Goal: Information Seeking & Learning: Learn about a topic

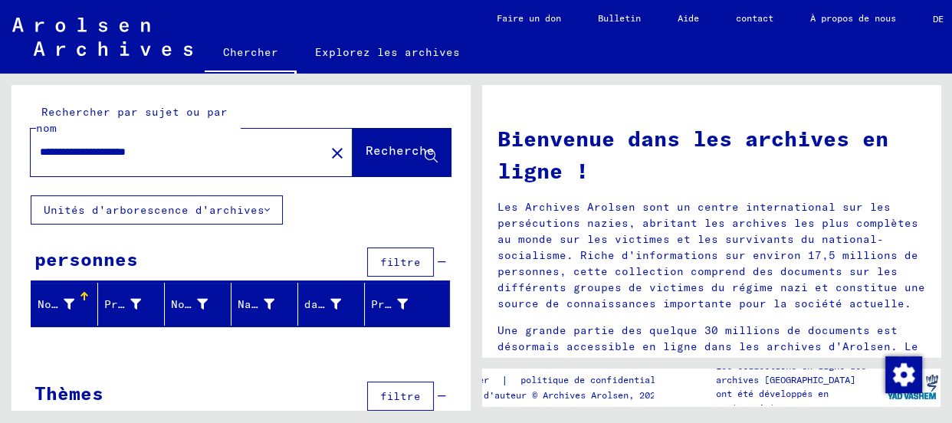
drag, startPoint x: 109, startPoint y: 150, endPoint x: 0, endPoint y: 154, distance: 109.0
click at [0, 154] on div "**********" at bounding box center [238, 242] width 476 height 337
type input "**********"
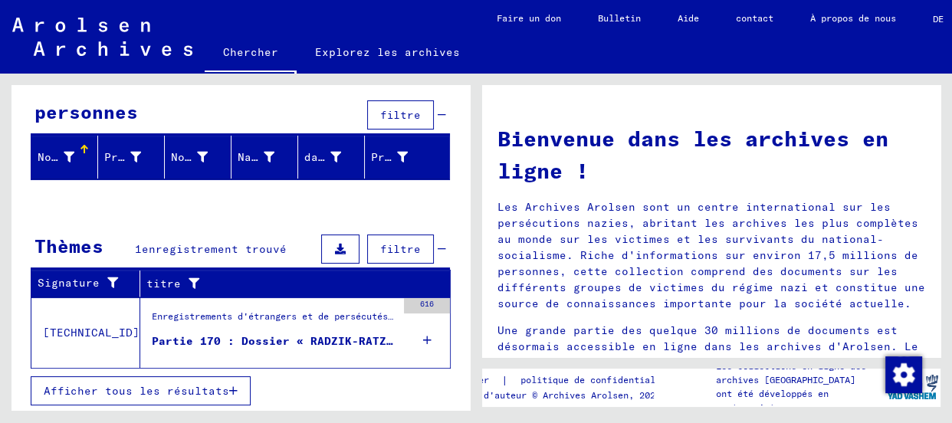
scroll to position [149, 0]
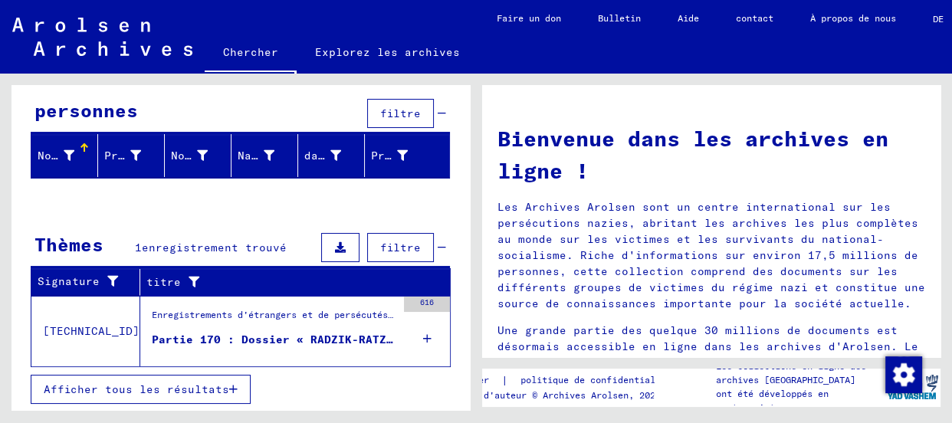
drag, startPoint x: 176, startPoint y: 313, endPoint x: 78, endPoint y: 307, distance: 97.5
click at [80, 307] on tr "[TECHNICAL_ID] Enregistrements d'étrangers et de persécutés [DEMOGRAPHIC_DATA] …" at bounding box center [240, 331] width 419 height 71
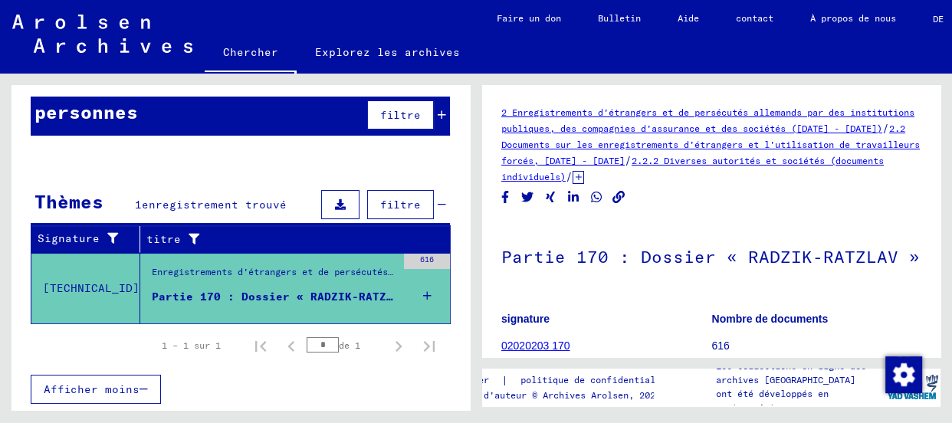
click at [86, 344] on div "1 – 1 sur 1 * de 1" at bounding box center [241, 345] width 420 height 43
click at [147, 383] on button "Afficher moins" at bounding box center [96, 389] width 130 height 29
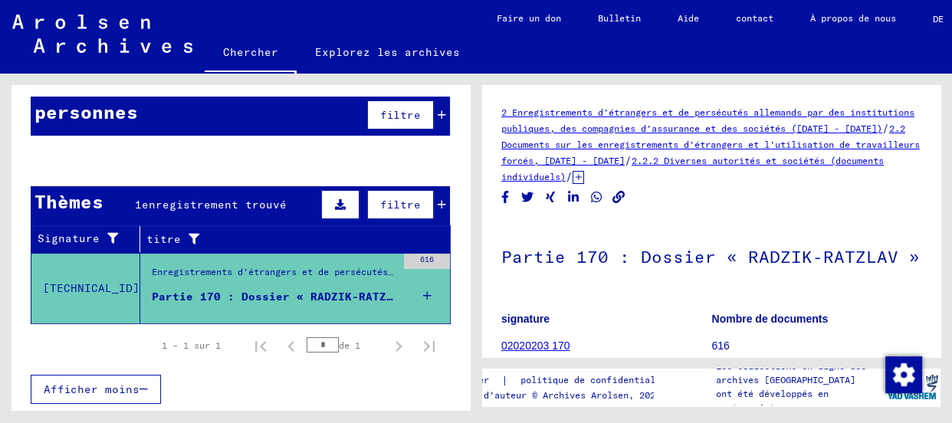
scroll to position [136, 0]
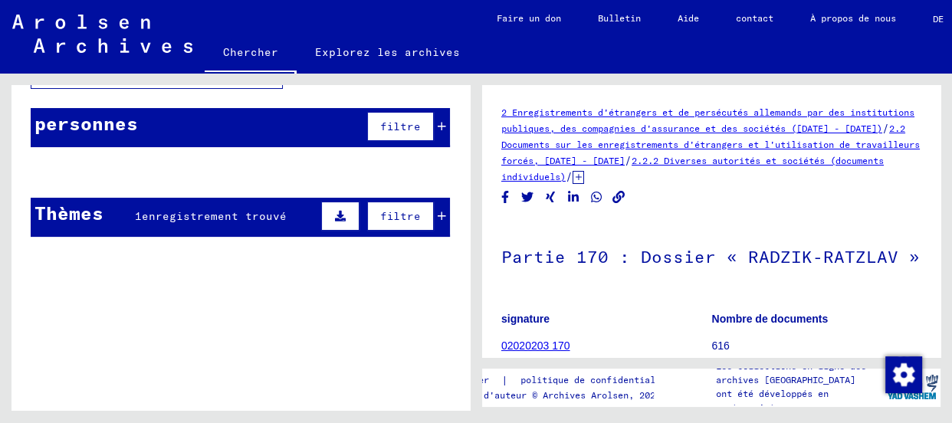
click at [438, 212] on icon at bounding box center [442, 216] width 8 height 11
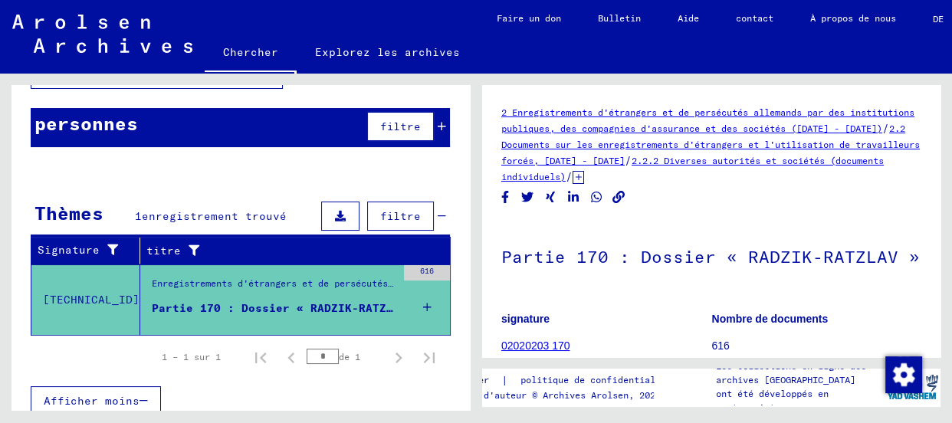
click at [224, 292] on div "Enregistrements d'étrangers et de persécutés allemands par des institutions pub…" at bounding box center [274, 287] width 245 height 21
click at [529, 341] on font "02020203 170" at bounding box center [535, 346] width 69 height 12
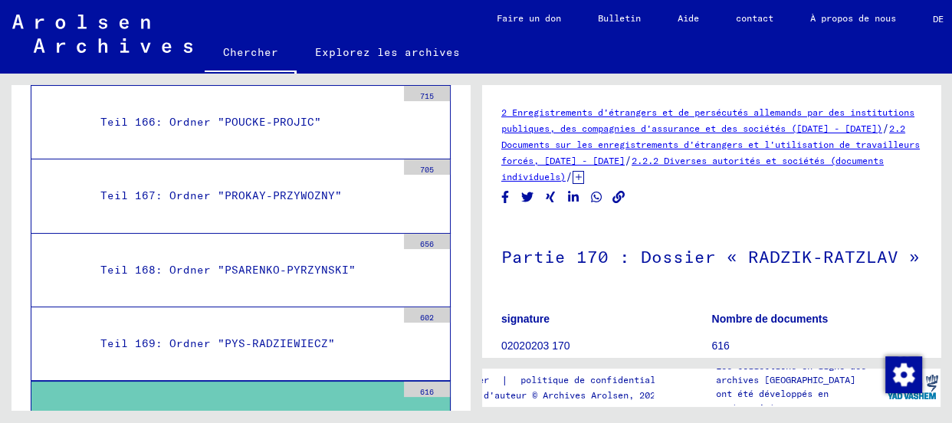
scroll to position [21177, 0]
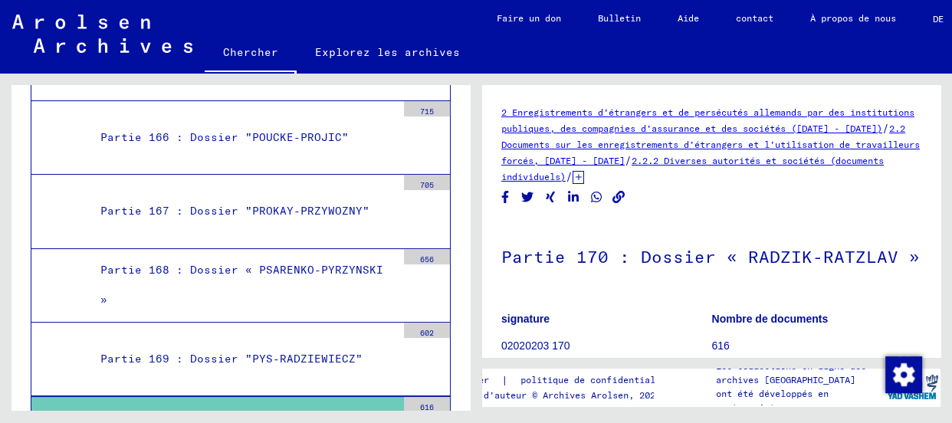
click at [584, 176] on icon at bounding box center [579, 177] width 12 height 13
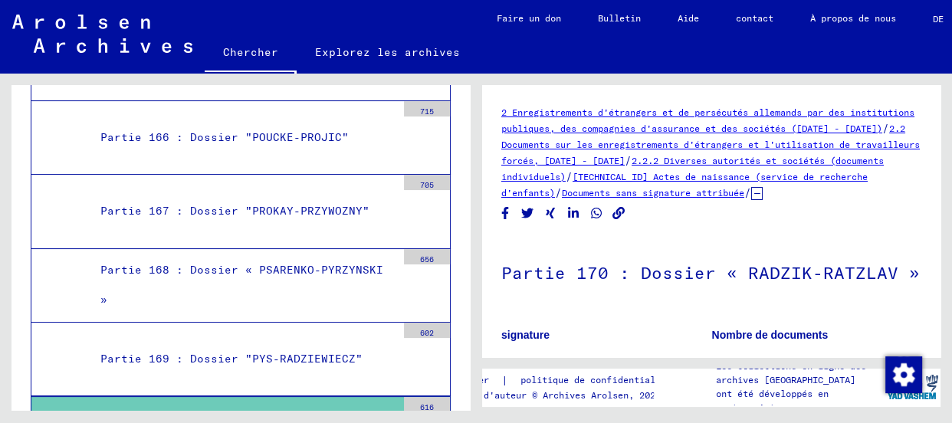
click at [606, 192] on font "[TECHNICAL_ID] Actes de naissance (service de recherche d'enfants)" at bounding box center [684, 185] width 367 height 28
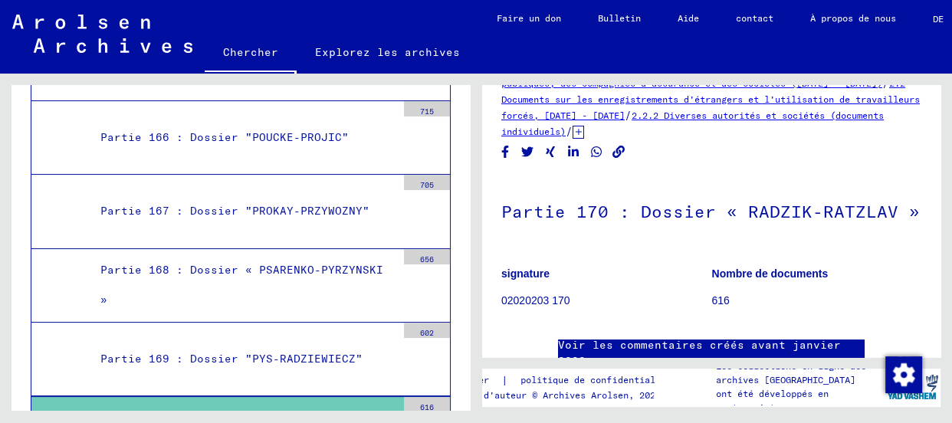
scroll to position [139, 0]
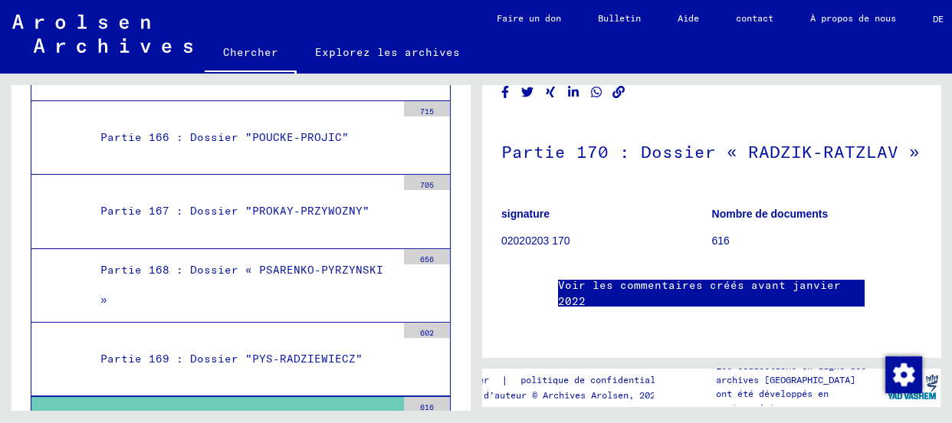
drag, startPoint x: 552, startPoint y: 209, endPoint x: 636, endPoint y: 191, distance: 86.2
click at [554, 235] on font "02020203 170" at bounding box center [535, 241] width 69 height 12
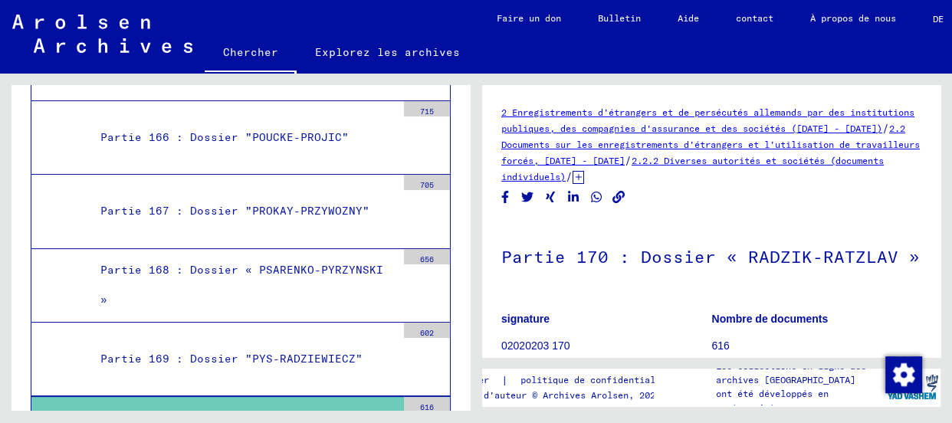
click at [584, 176] on icon at bounding box center [579, 177] width 12 height 13
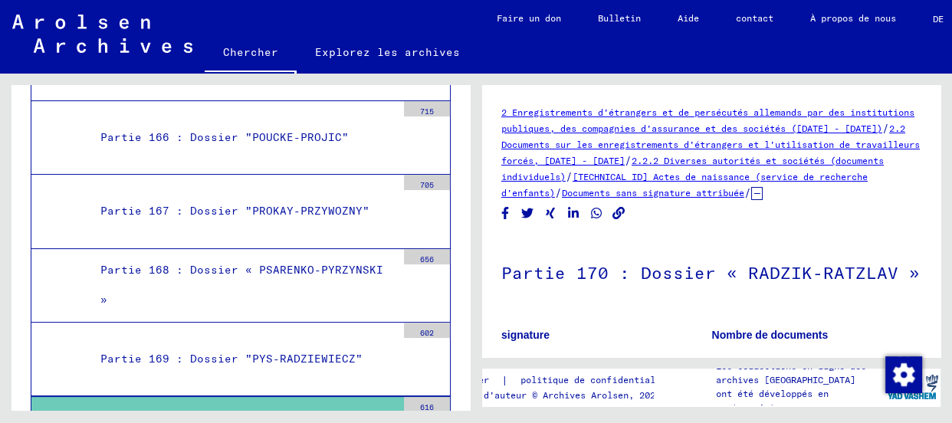
click at [600, 192] on font "[TECHNICAL_ID] Actes de naissance (service de recherche d'enfants)" at bounding box center [684, 185] width 367 height 28
click at [646, 188] on font "[TECHNICAL_ID] Actes de naissance (service de recherche d'enfants)" at bounding box center [684, 185] width 367 height 28
click at [657, 193] on font "[TECHNICAL_ID] Actes de naissance (service de recherche d'enfants)" at bounding box center [684, 185] width 367 height 28
click at [745, 191] on font "Documents sans signature attribuée" at bounding box center [653, 193] width 182 height 12
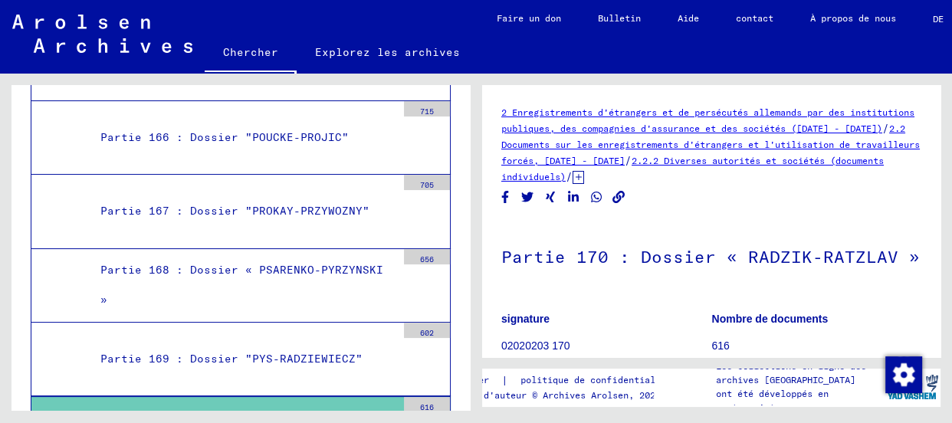
click at [705, 156] on font "2.2 Documents sur les enregistrements d'étrangers et l'utilisation de travaille…" at bounding box center [710, 145] width 419 height 44
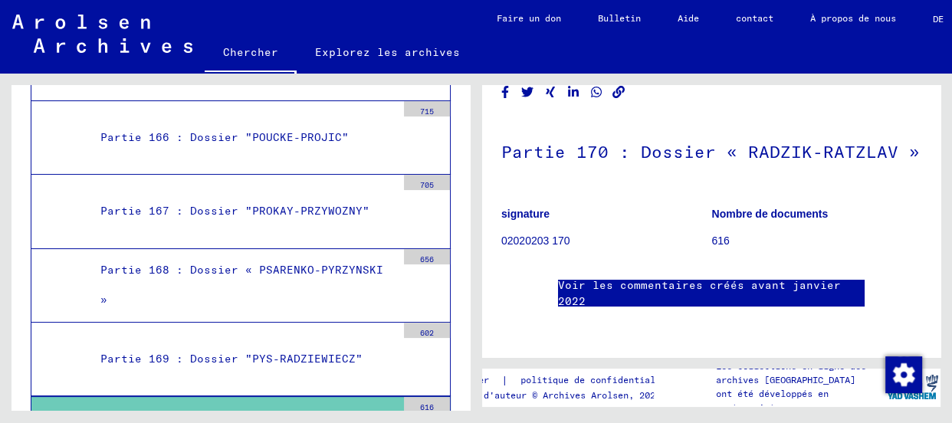
scroll to position [200, 0]
click at [728, 196] on figure "Nombre de documents 616" at bounding box center [817, 230] width 210 height 69
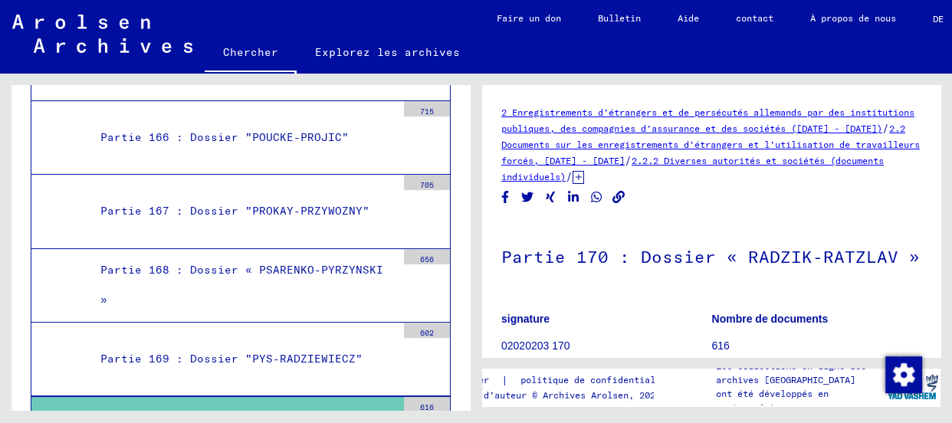
click at [728, 156] on font "2.2 Documents sur les enregistrements d'étrangers et l'utilisation de travaille…" at bounding box center [710, 145] width 419 height 44
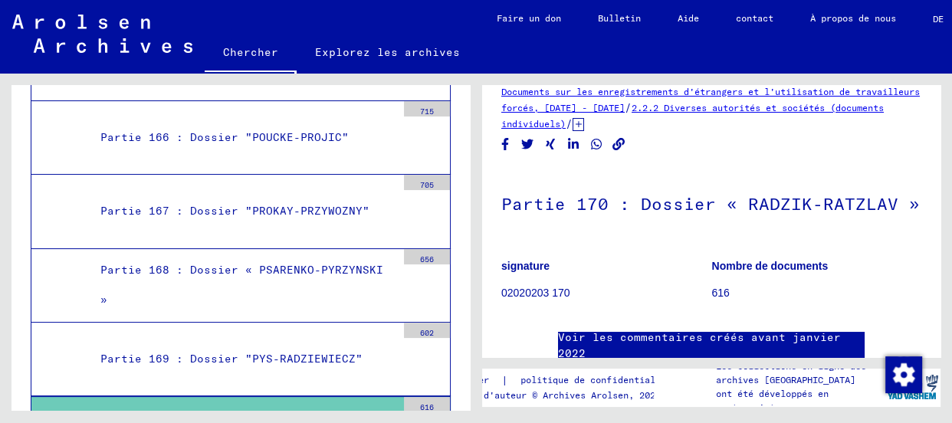
scroll to position [77, 0]
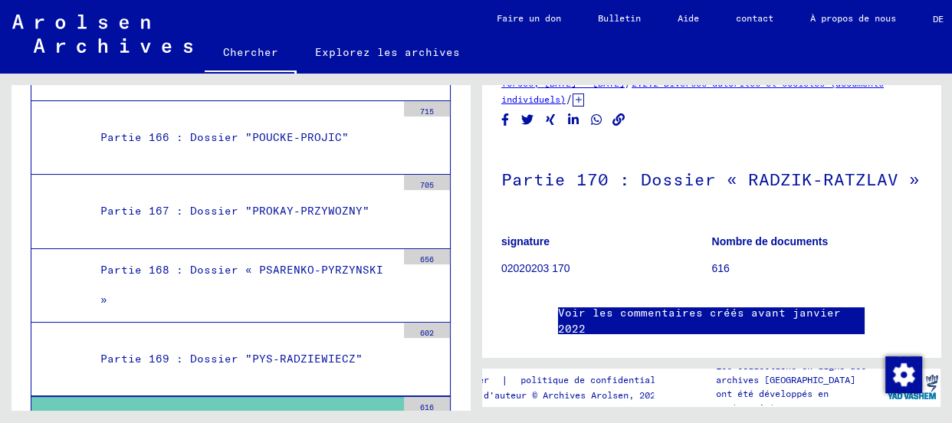
drag, startPoint x: 546, startPoint y: 344, endPoint x: 518, endPoint y: 283, distance: 67.6
click at [518, 283] on figure "signature 02020203 170" at bounding box center [606, 257] width 210 height 69
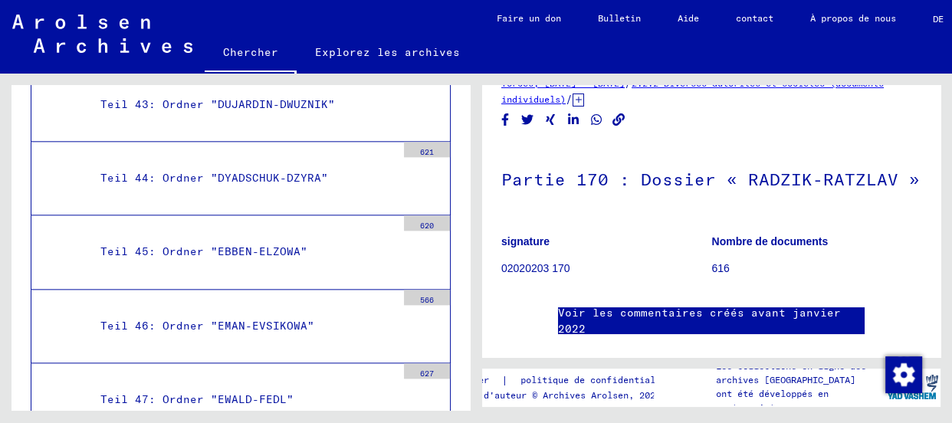
scroll to position [11975, 0]
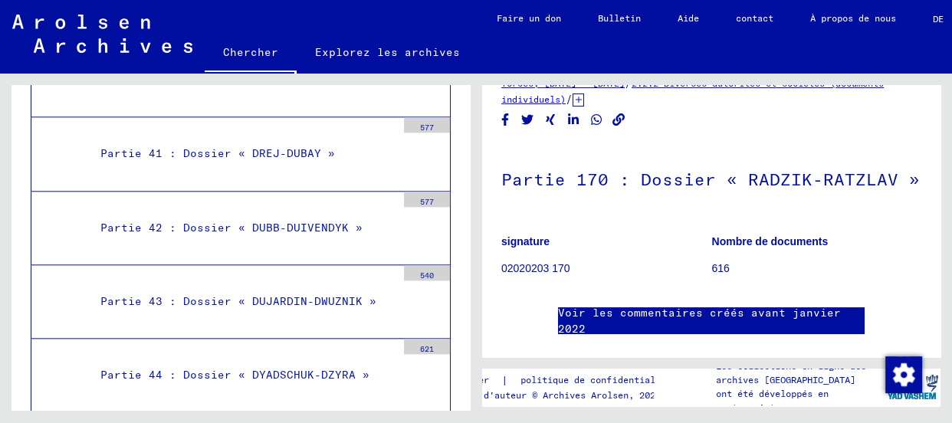
drag, startPoint x: 560, startPoint y: 269, endPoint x: 593, endPoint y: 270, distance: 33.0
click at [593, 270] on p "02020203 170" at bounding box center [606, 269] width 210 height 16
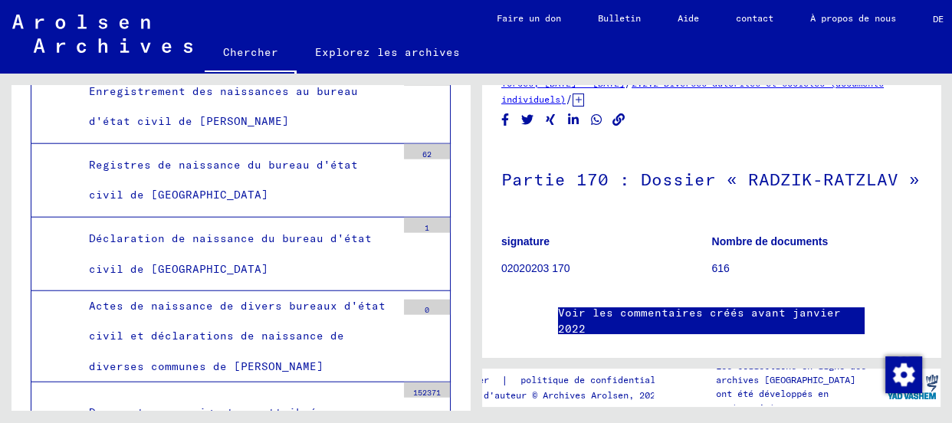
scroll to position [8769, 0]
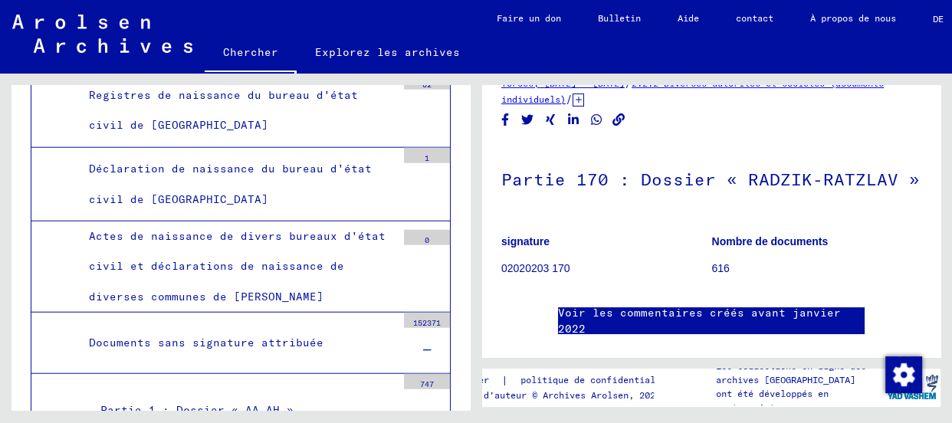
click at [266, 336] on font "Documents sans signature attribuée" at bounding box center [206, 343] width 235 height 14
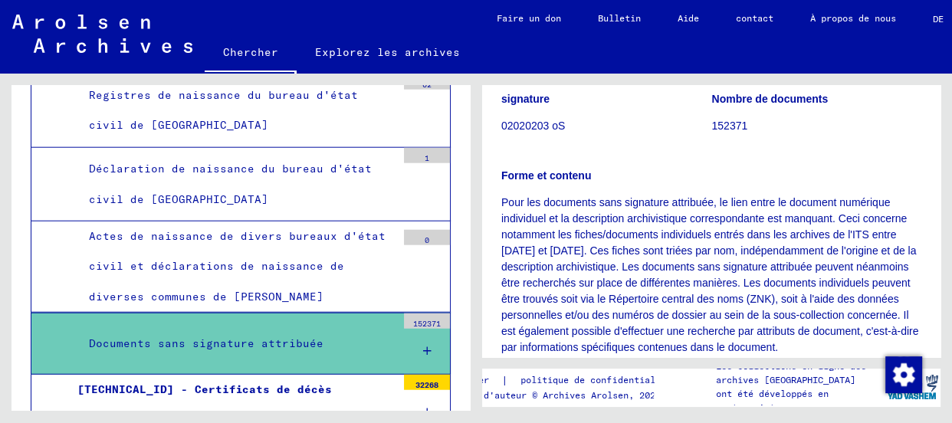
scroll to position [209, 0]
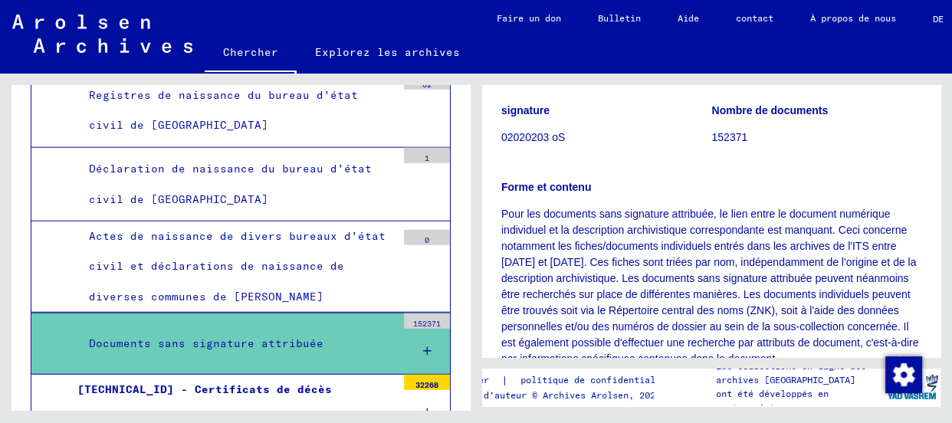
click at [208, 383] on font "[TECHNICAL_ID] - Certificats de décès d'enfants (Service de recherche d'enfants)" at bounding box center [222, 405] width 290 height 44
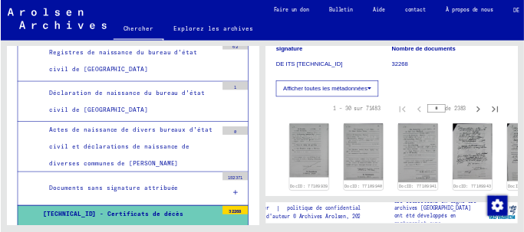
scroll to position [278, 0]
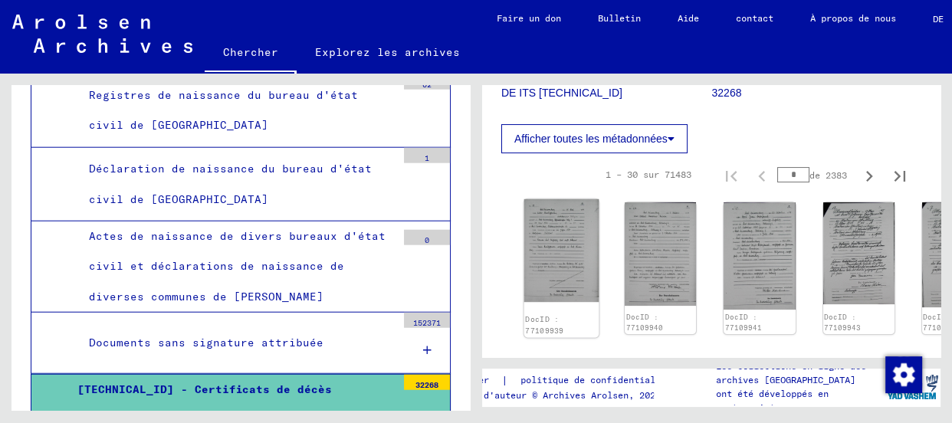
click at [552, 256] on img at bounding box center [561, 250] width 75 height 103
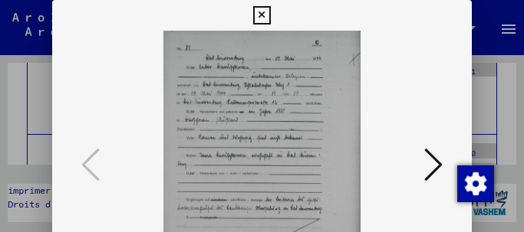
scroll to position [8786, 0]
click at [435, 160] on icon at bounding box center [433, 164] width 18 height 37
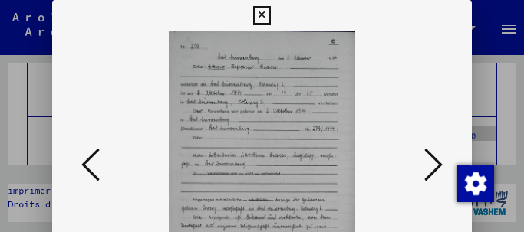
click at [434, 160] on icon at bounding box center [433, 164] width 18 height 37
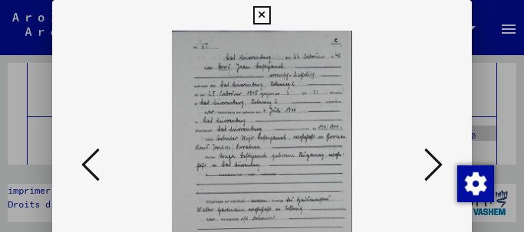
click at [434, 160] on icon at bounding box center [433, 164] width 18 height 37
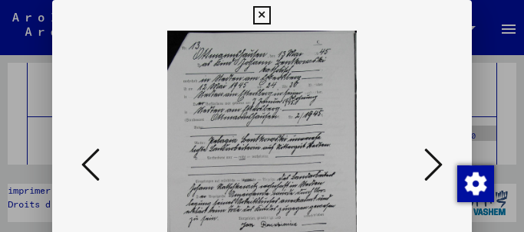
click at [434, 160] on icon at bounding box center [433, 164] width 18 height 37
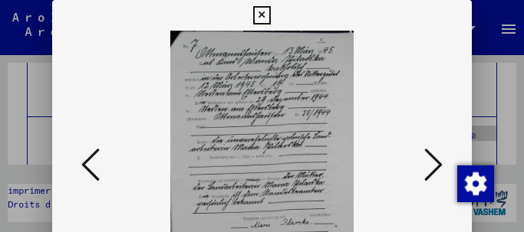
click at [429, 163] on icon at bounding box center [433, 164] width 18 height 37
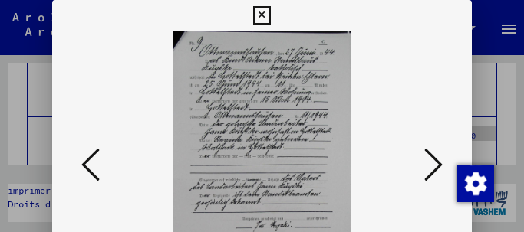
click at [429, 163] on icon at bounding box center [433, 164] width 18 height 37
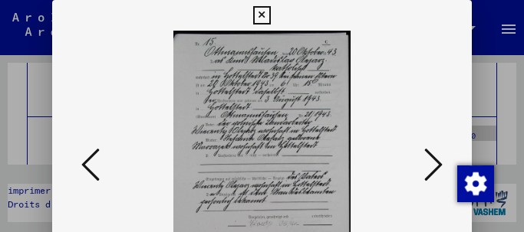
click at [429, 163] on icon at bounding box center [433, 164] width 18 height 37
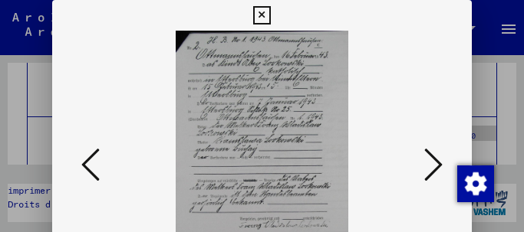
click at [429, 163] on icon at bounding box center [433, 164] width 18 height 37
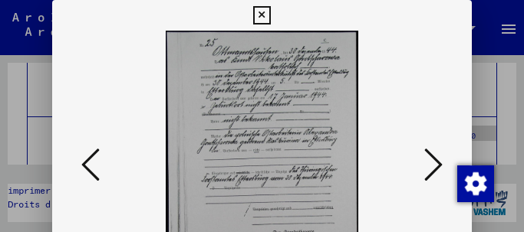
click at [429, 163] on icon at bounding box center [433, 164] width 18 height 37
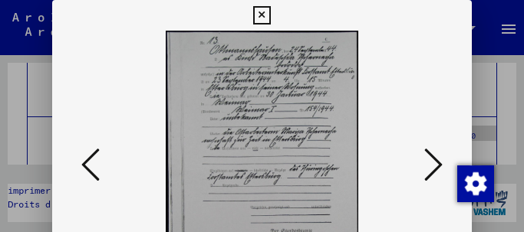
click at [429, 163] on icon at bounding box center [433, 164] width 18 height 37
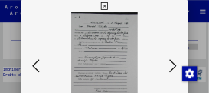
scroll to position [29, 0]
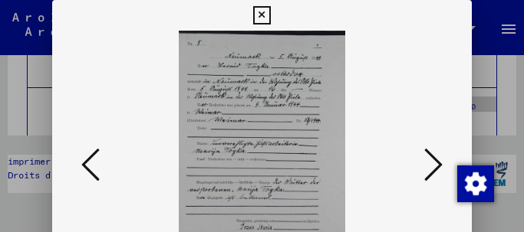
click at [433, 166] on icon at bounding box center [433, 164] width 18 height 37
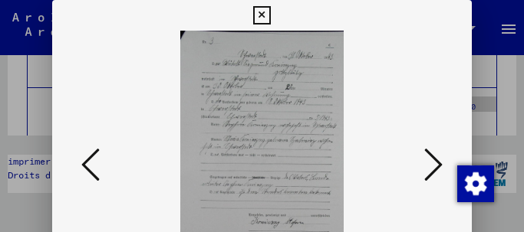
click at [433, 166] on icon at bounding box center [433, 164] width 18 height 37
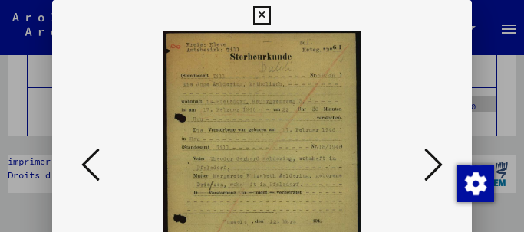
click at [433, 166] on icon at bounding box center [433, 164] width 18 height 37
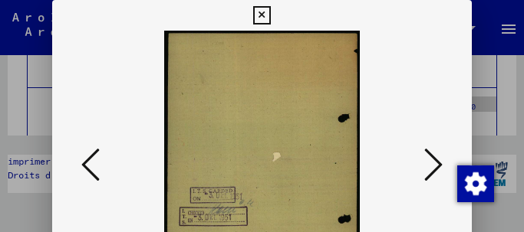
click at [433, 166] on icon at bounding box center [433, 164] width 18 height 37
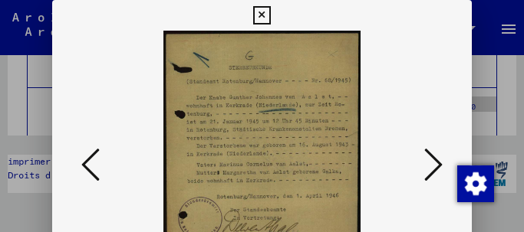
click at [433, 166] on icon at bounding box center [433, 164] width 18 height 37
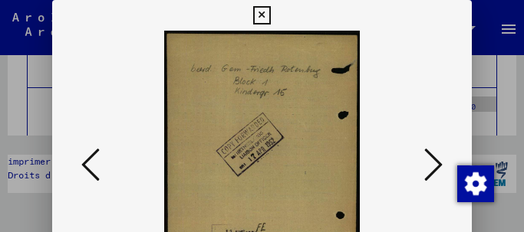
click at [433, 166] on icon at bounding box center [433, 164] width 18 height 37
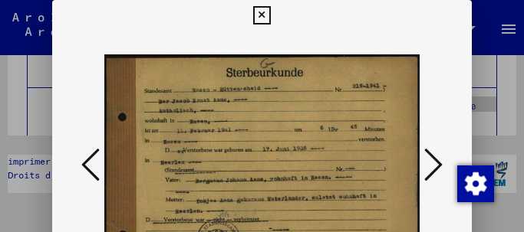
click at [433, 166] on icon at bounding box center [433, 164] width 18 height 37
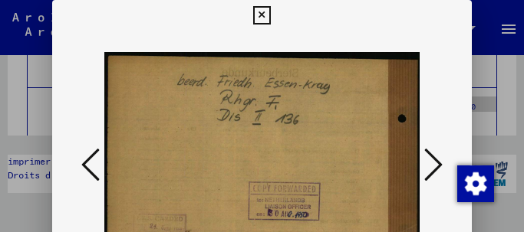
click at [433, 166] on icon at bounding box center [433, 164] width 18 height 37
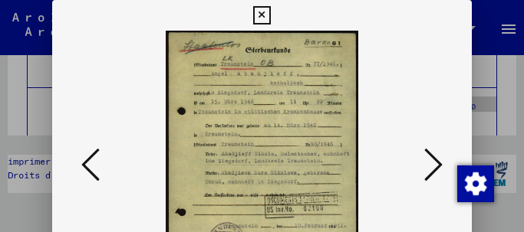
click at [433, 166] on icon at bounding box center [433, 164] width 18 height 37
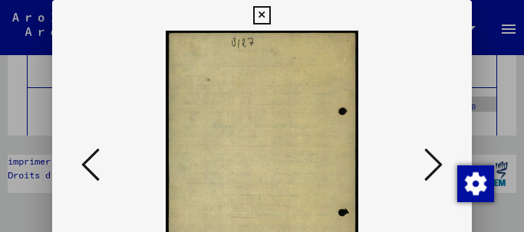
click at [433, 166] on icon at bounding box center [433, 164] width 18 height 37
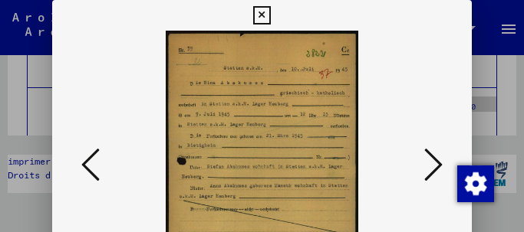
click at [433, 166] on icon at bounding box center [433, 164] width 18 height 37
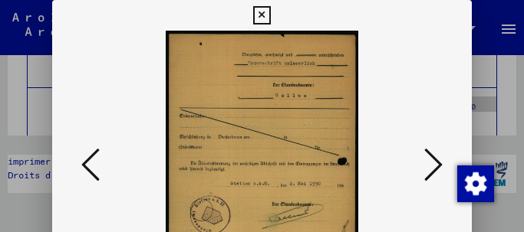
click at [433, 166] on icon at bounding box center [433, 164] width 18 height 37
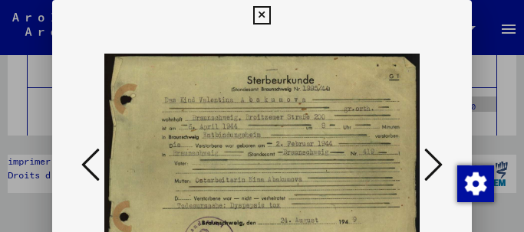
click at [433, 166] on icon at bounding box center [433, 164] width 18 height 37
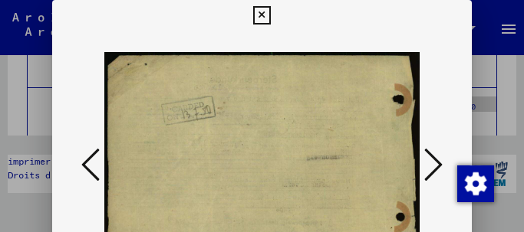
click at [433, 166] on icon at bounding box center [433, 164] width 18 height 37
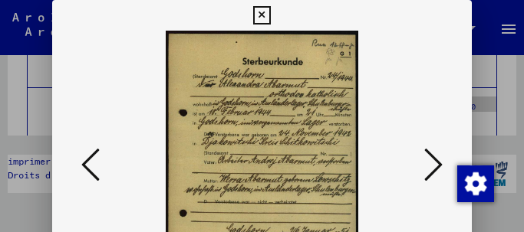
click at [433, 166] on icon at bounding box center [433, 164] width 18 height 37
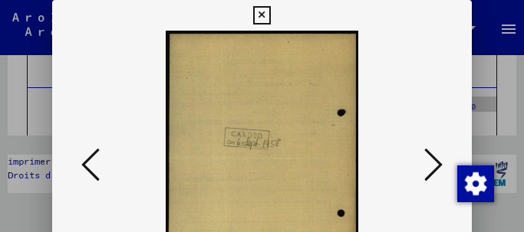
click at [433, 165] on icon at bounding box center [433, 164] width 18 height 37
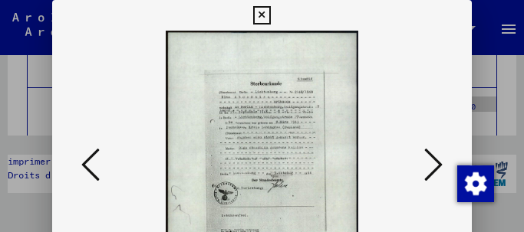
click at [433, 165] on icon at bounding box center [433, 164] width 18 height 37
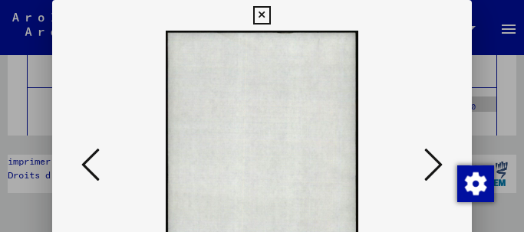
click at [433, 165] on icon at bounding box center [433, 164] width 18 height 37
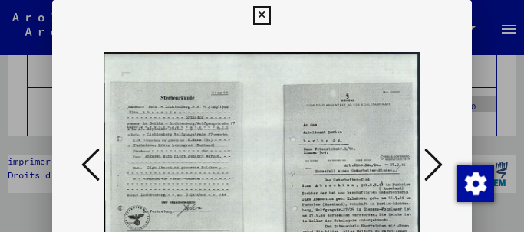
click at [432, 167] on icon at bounding box center [433, 164] width 18 height 37
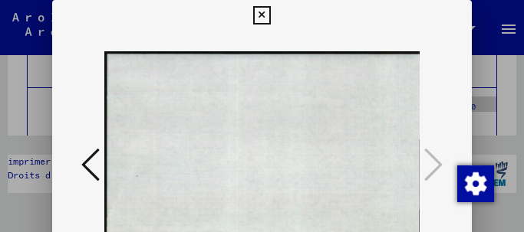
click at [265, 13] on icon at bounding box center [262, 15] width 18 height 18
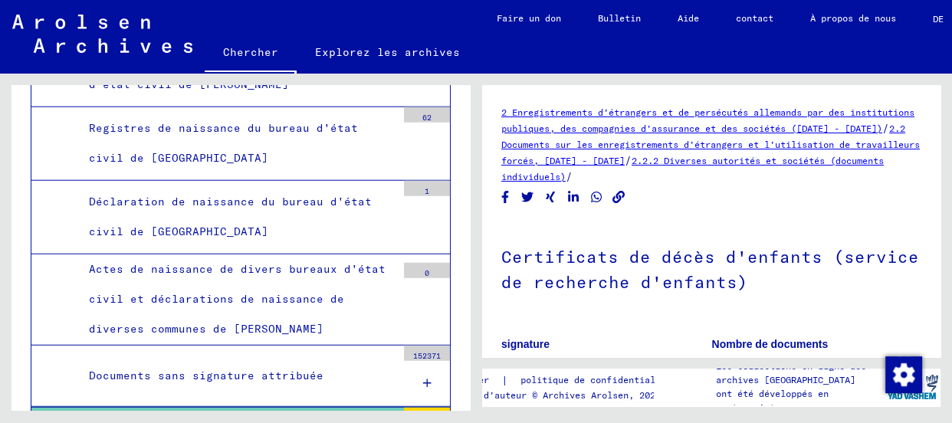
scroll to position [8925, 0]
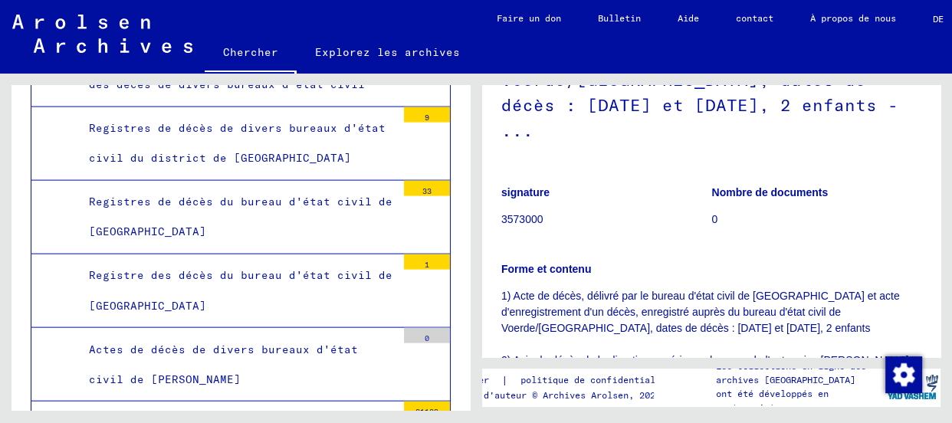
scroll to position [13526, 0]
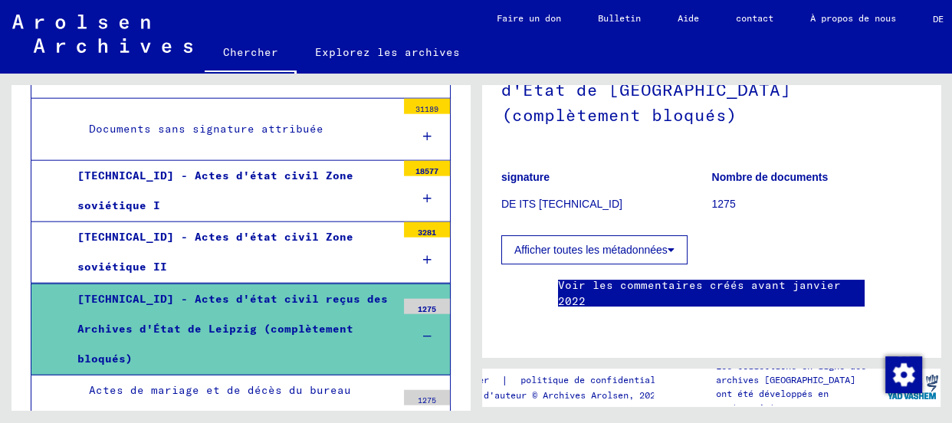
scroll to position [13874, 0]
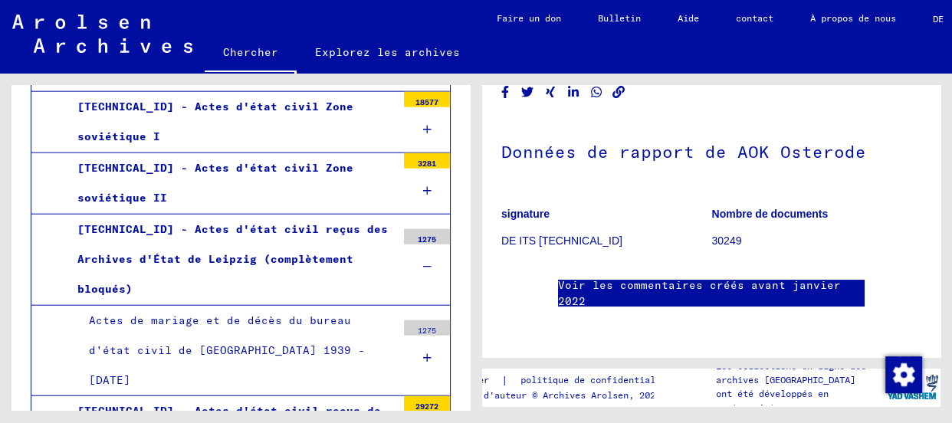
scroll to position [209, 0]
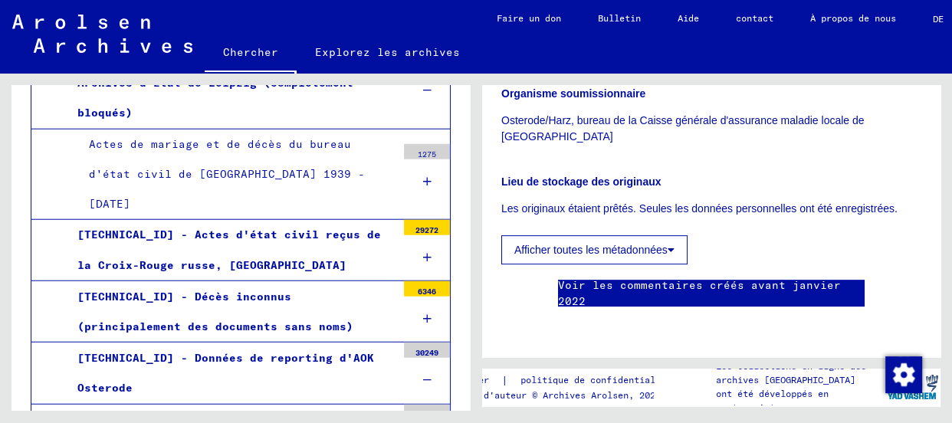
scroll to position [14082, 0]
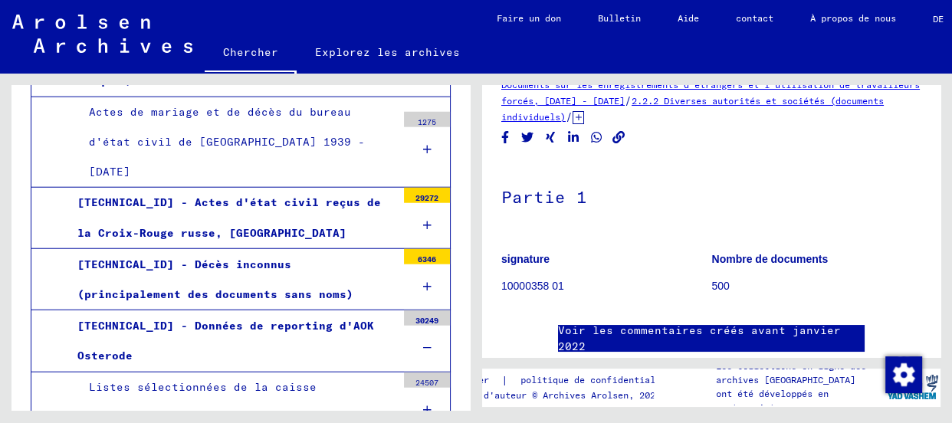
scroll to position [130, 0]
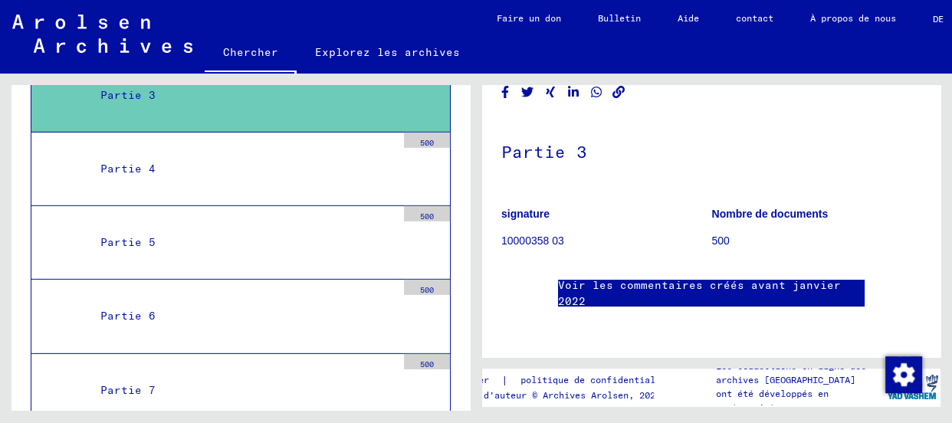
scroll to position [14709, 0]
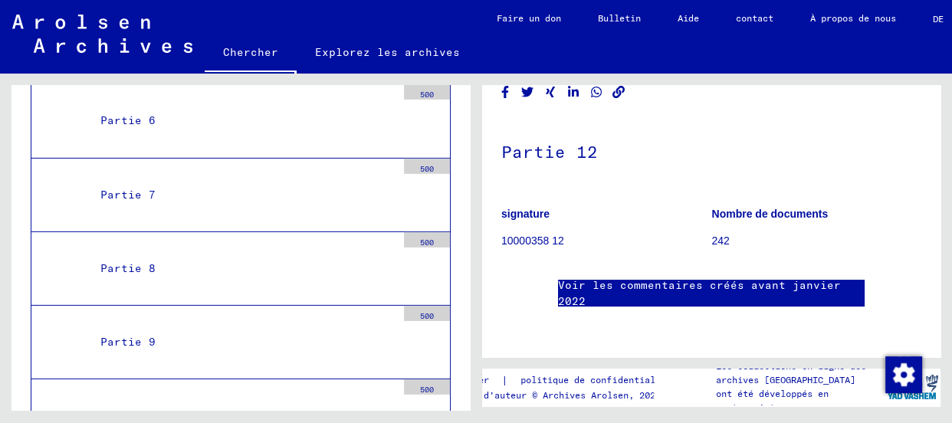
scroll to position [14917, 0]
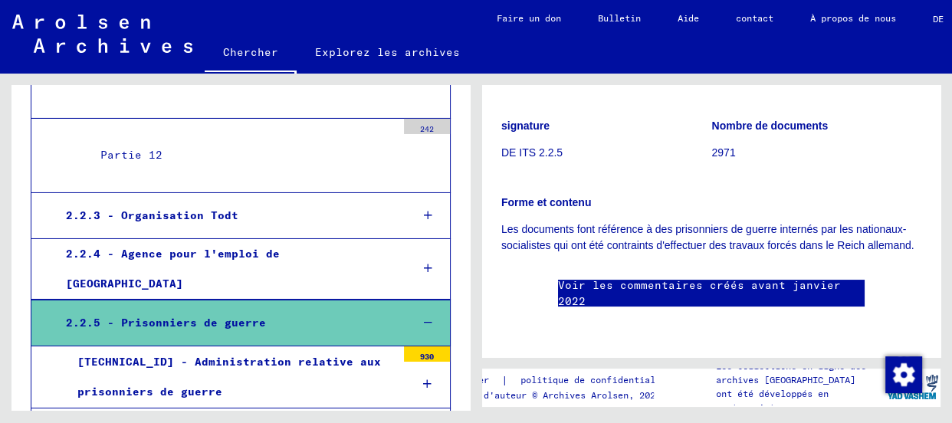
scroll to position [15335, 0]
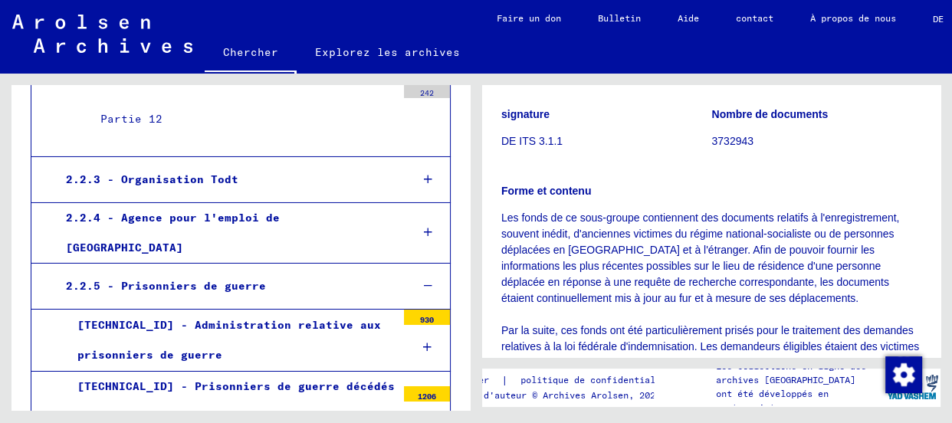
scroll to position [209, 0]
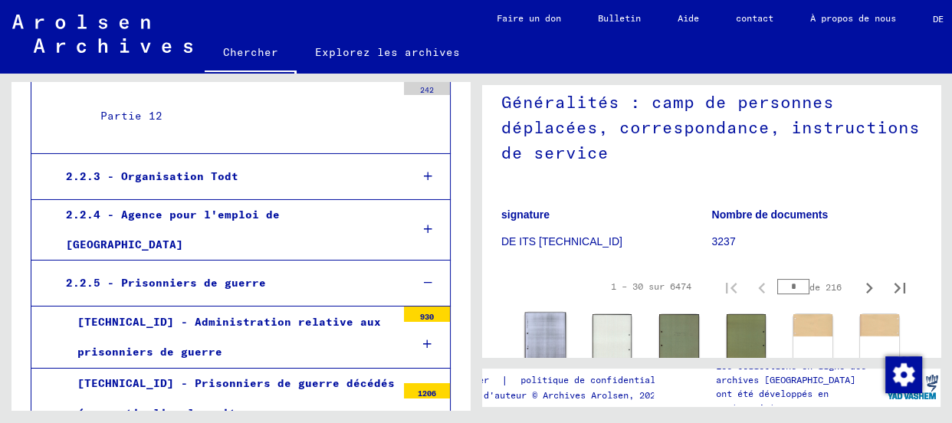
click at [536, 333] on img at bounding box center [545, 342] width 41 height 58
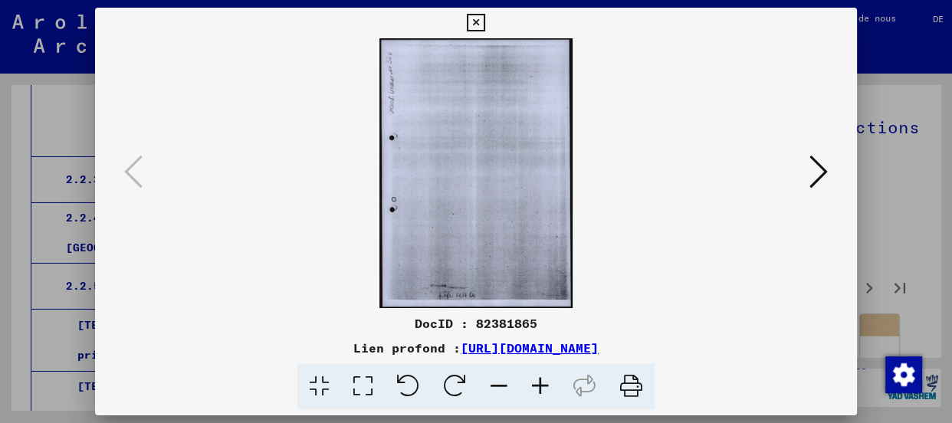
click at [806, 161] on button at bounding box center [819, 173] width 28 height 44
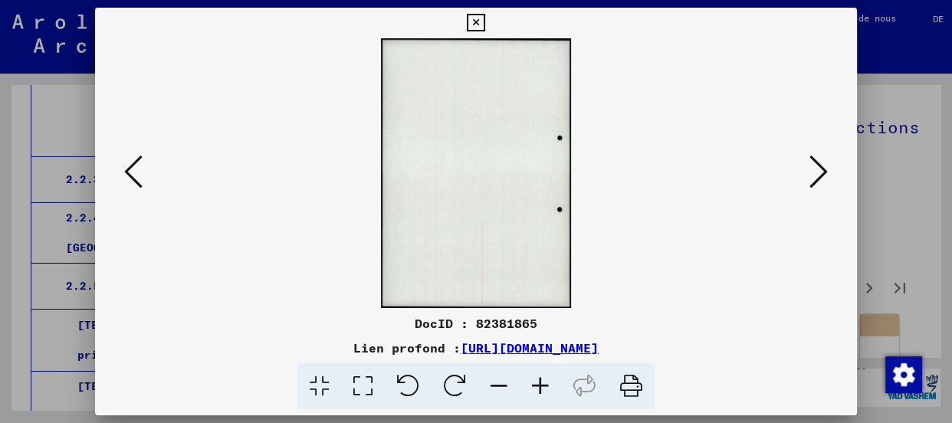
click at [806, 161] on button at bounding box center [819, 173] width 28 height 44
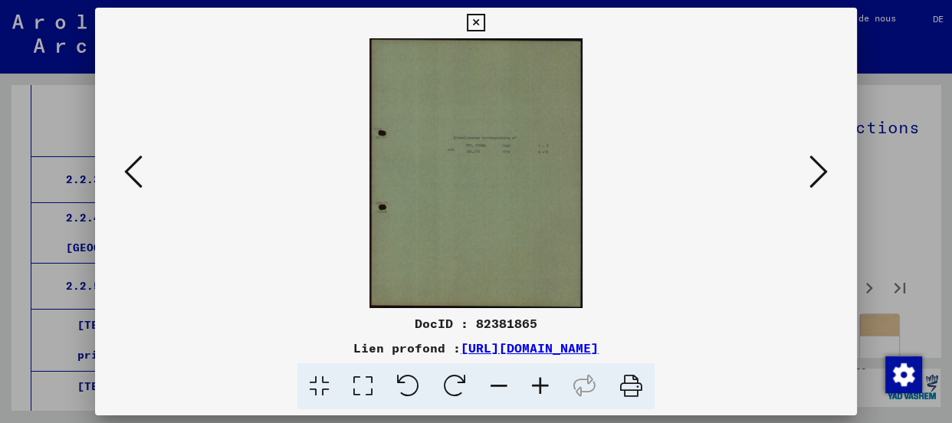
click at [806, 161] on button at bounding box center [819, 173] width 28 height 44
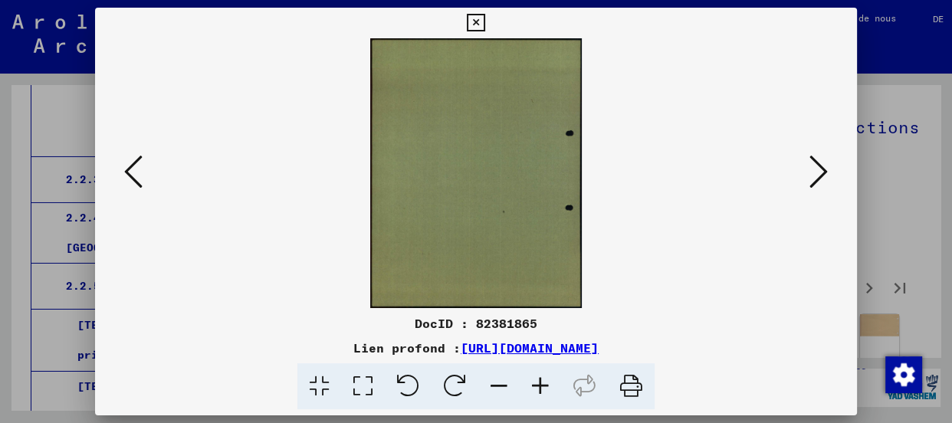
click at [806, 161] on button at bounding box center [819, 173] width 28 height 44
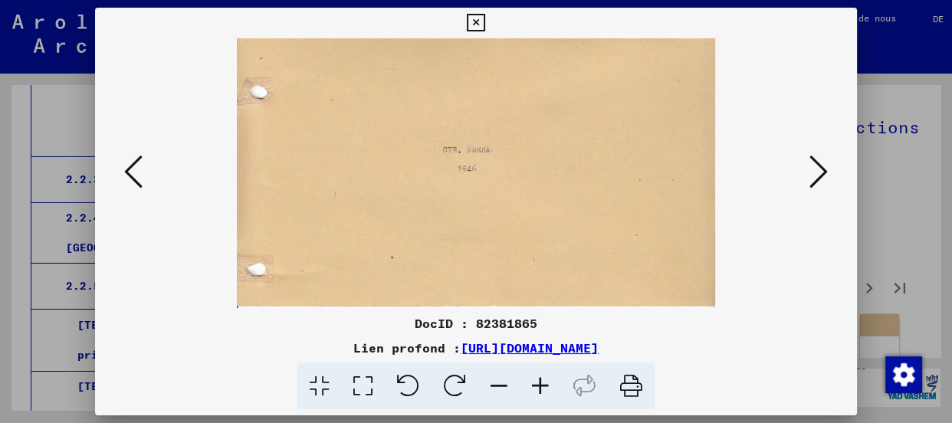
click at [805, 161] on button at bounding box center [819, 173] width 28 height 44
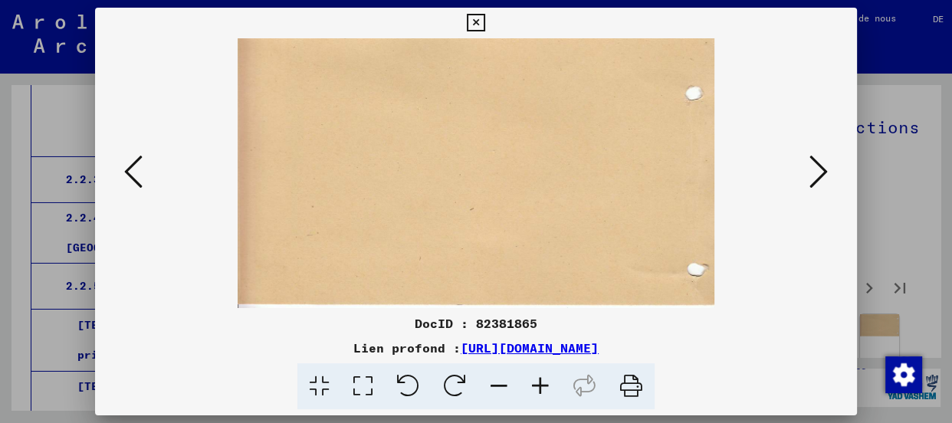
click at [805, 162] on button at bounding box center [819, 173] width 28 height 44
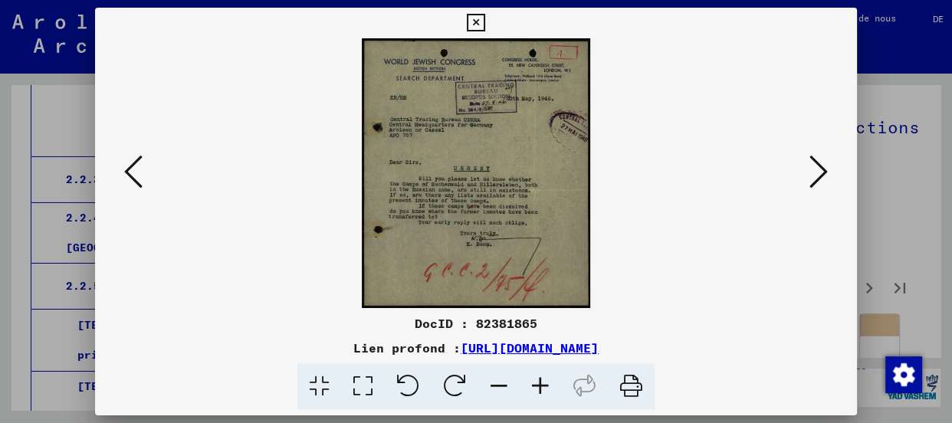
click at [814, 180] on icon at bounding box center [819, 171] width 18 height 37
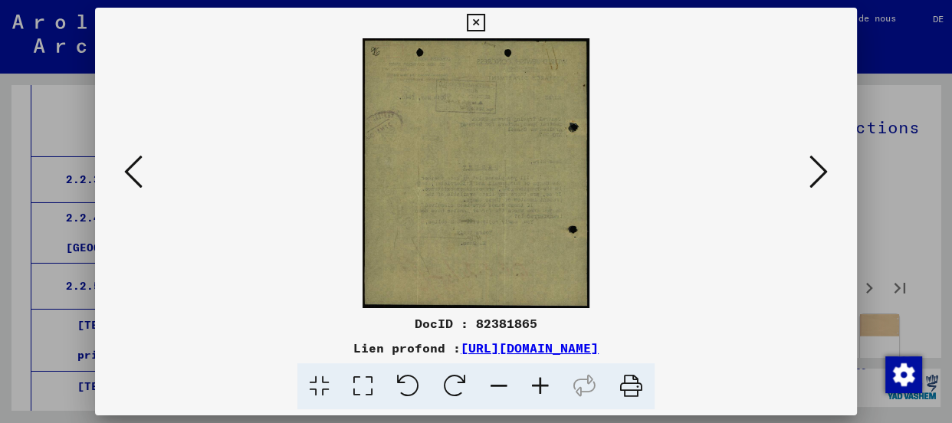
click at [814, 180] on icon at bounding box center [819, 171] width 18 height 37
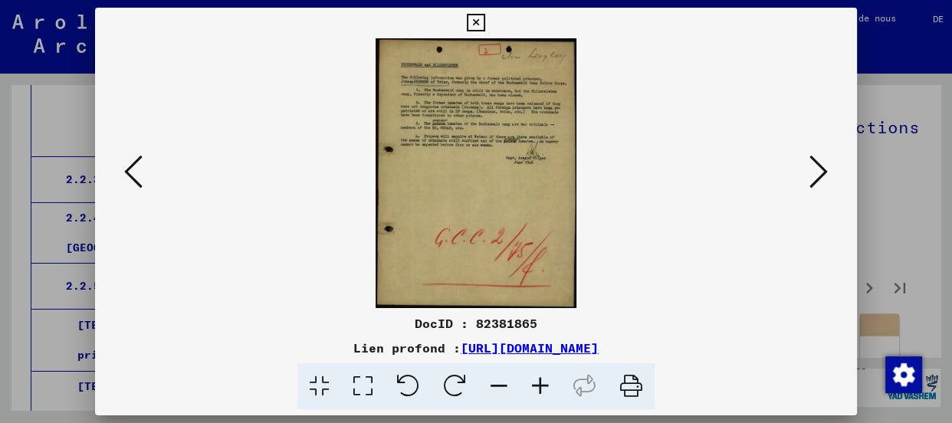
click at [814, 181] on icon at bounding box center [819, 171] width 18 height 37
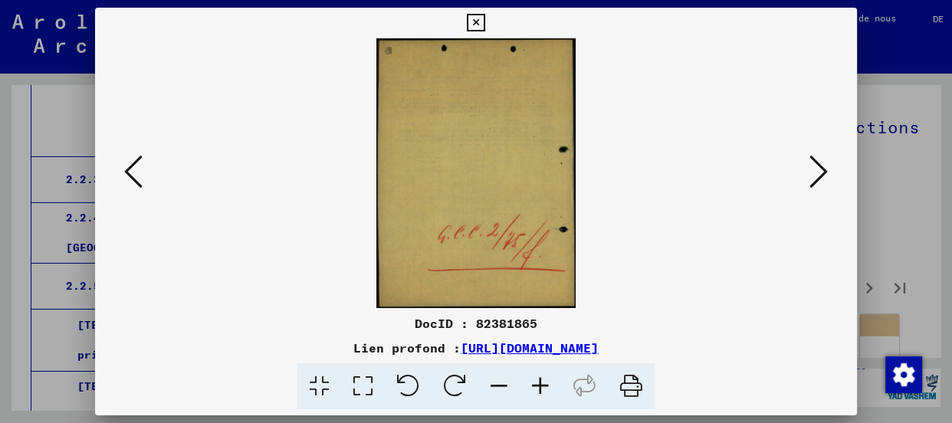
click at [814, 181] on icon at bounding box center [819, 171] width 18 height 37
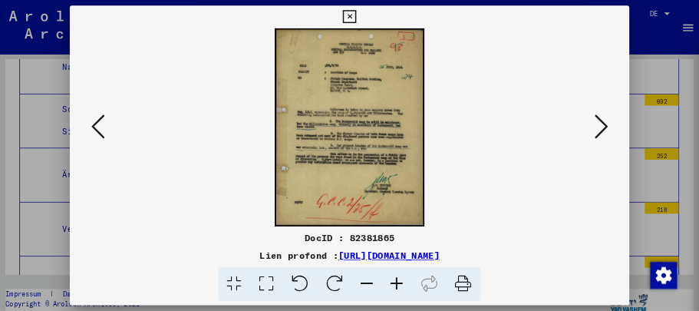
scroll to position [15335, 0]
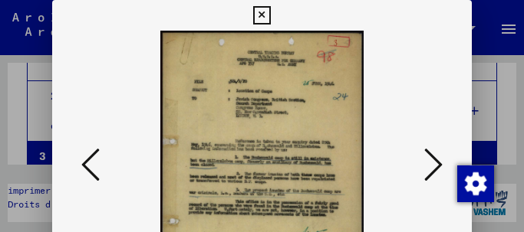
click at [428, 159] on icon at bounding box center [433, 164] width 18 height 37
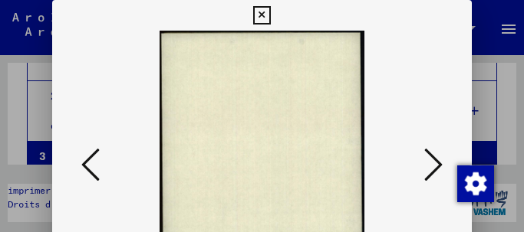
click at [428, 159] on icon at bounding box center [433, 164] width 18 height 37
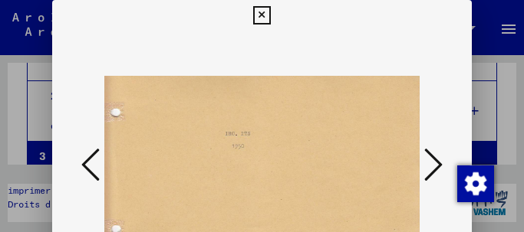
click at [428, 159] on icon at bounding box center [433, 164] width 18 height 37
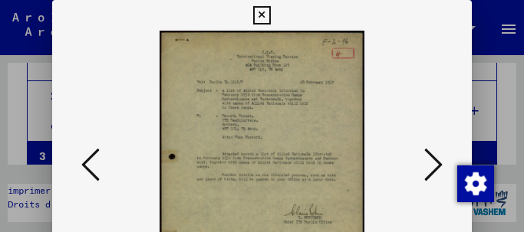
click at [428, 159] on icon at bounding box center [433, 164] width 18 height 37
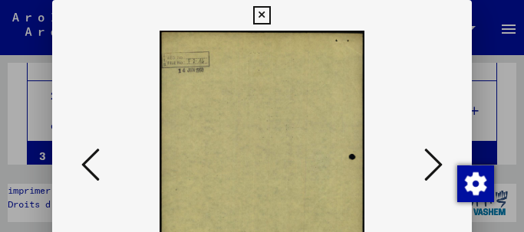
click at [428, 159] on icon at bounding box center [433, 164] width 18 height 37
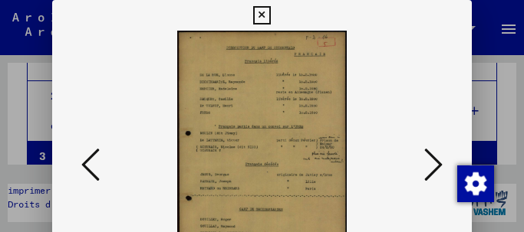
click at [429, 159] on icon at bounding box center [433, 164] width 18 height 37
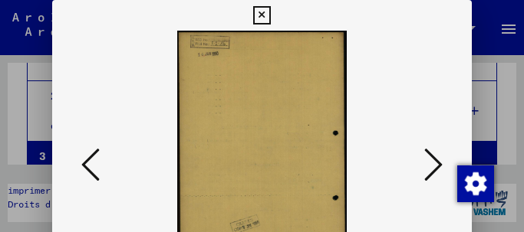
click at [429, 159] on icon at bounding box center [433, 164] width 18 height 37
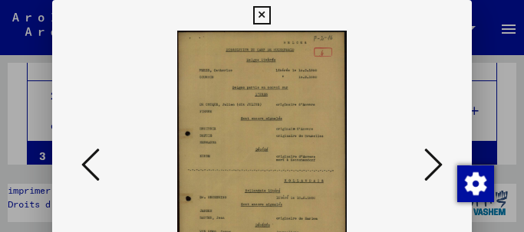
click at [429, 159] on icon at bounding box center [433, 164] width 18 height 37
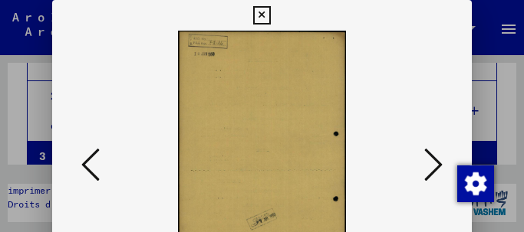
click at [429, 159] on icon at bounding box center [433, 164] width 18 height 37
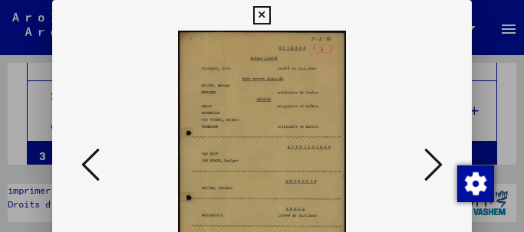
click at [429, 159] on icon at bounding box center [433, 164] width 18 height 37
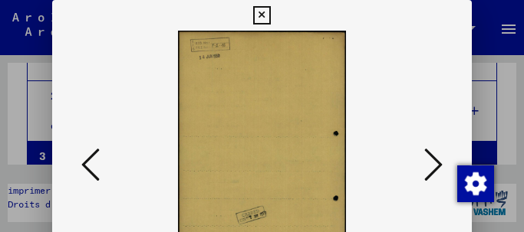
click at [429, 159] on icon at bounding box center [433, 164] width 18 height 37
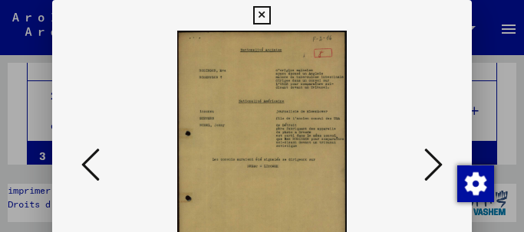
click at [429, 159] on icon at bounding box center [433, 164] width 18 height 37
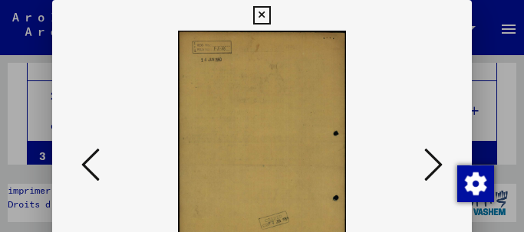
click at [428, 159] on icon at bounding box center [433, 164] width 18 height 37
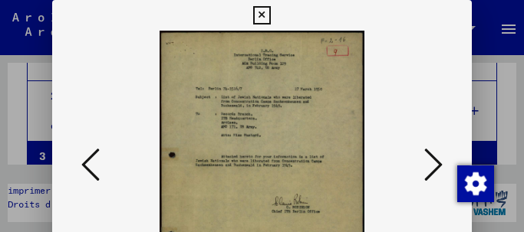
click at [426, 159] on icon at bounding box center [433, 164] width 18 height 37
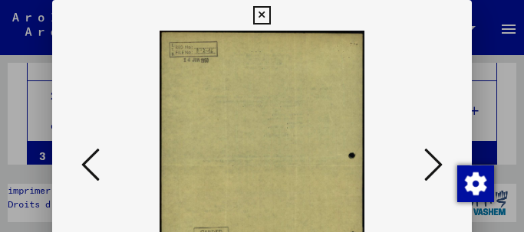
click at [426, 159] on icon at bounding box center [433, 164] width 18 height 37
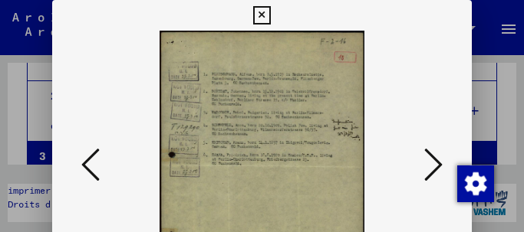
click at [426, 160] on icon at bounding box center [433, 164] width 18 height 37
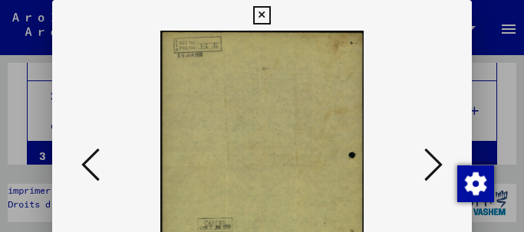
click at [426, 160] on icon at bounding box center [433, 164] width 18 height 37
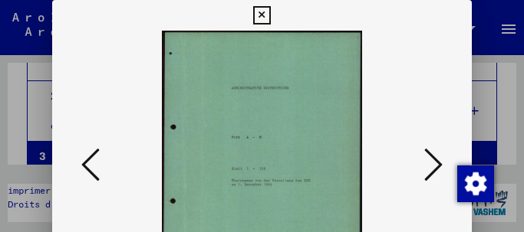
click at [424, 163] on icon at bounding box center [433, 164] width 18 height 37
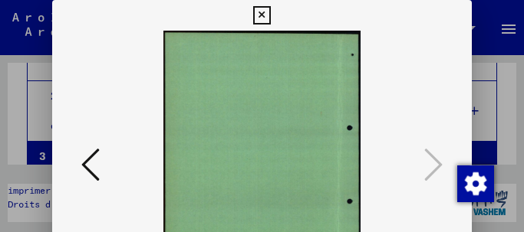
click at [268, 18] on icon at bounding box center [262, 15] width 18 height 18
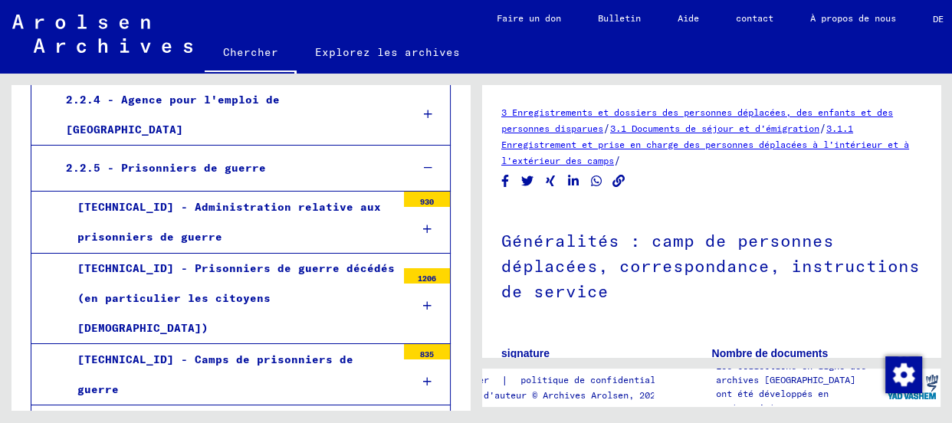
scroll to position [15473, 0]
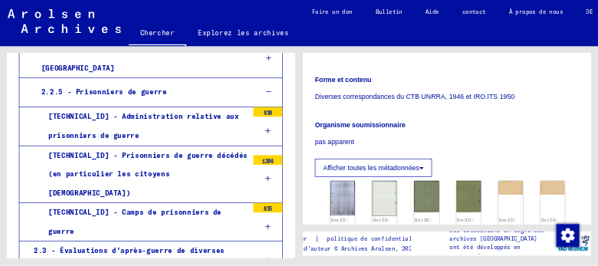
scroll to position [278, 0]
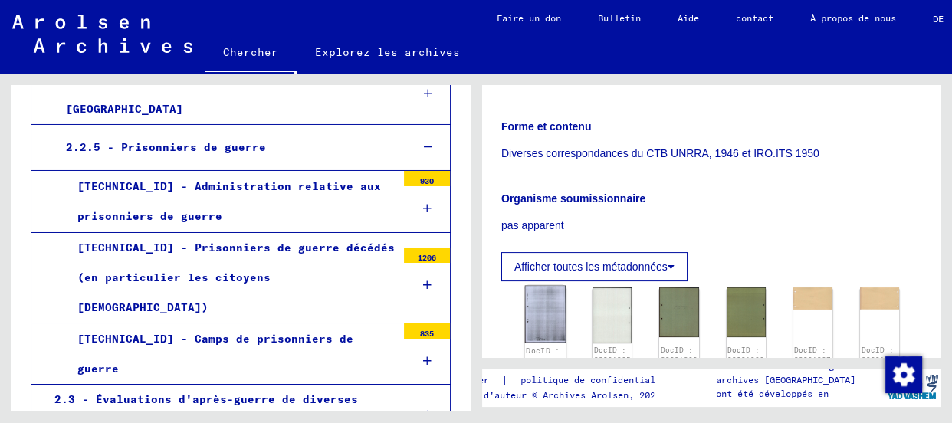
click at [541, 314] on img at bounding box center [545, 315] width 41 height 58
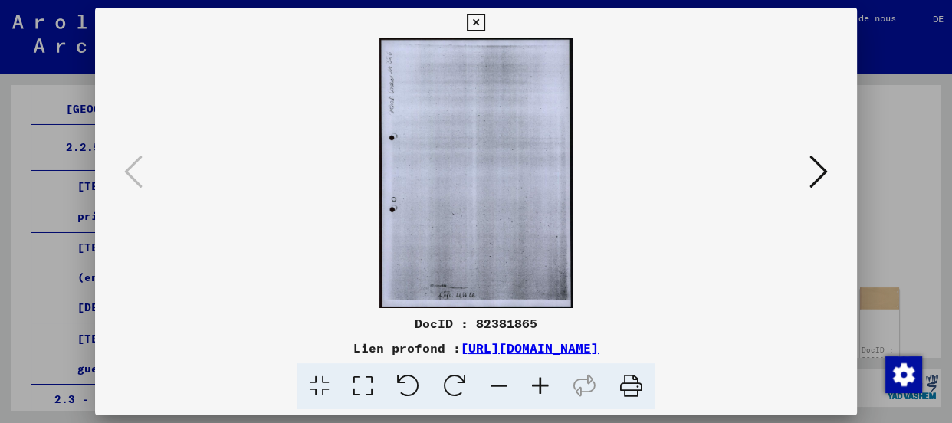
click at [820, 175] on icon at bounding box center [819, 171] width 18 height 37
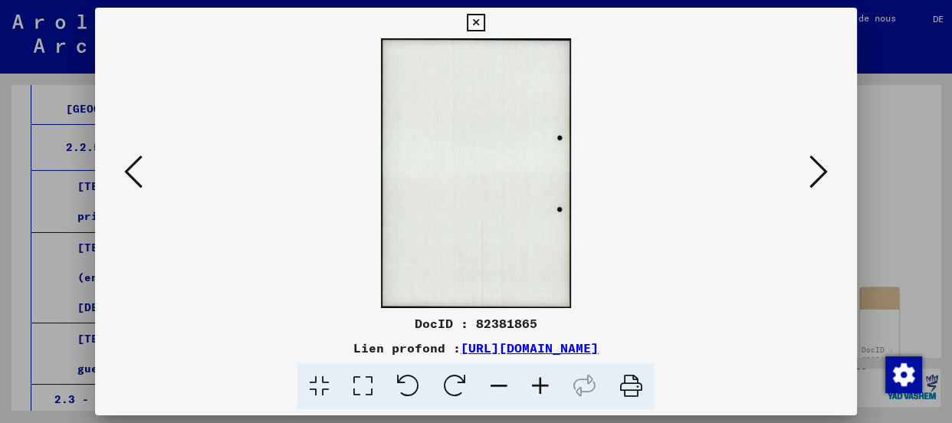
click at [820, 175] on icon at bounding box center [819, 171] width 18 height 37
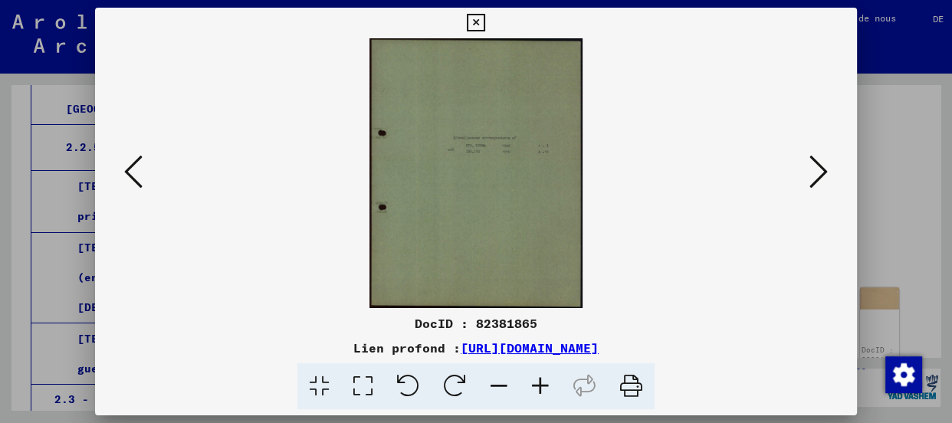
click at [820, 175] on icon at bounding box center [819, 171] width 18 height 37
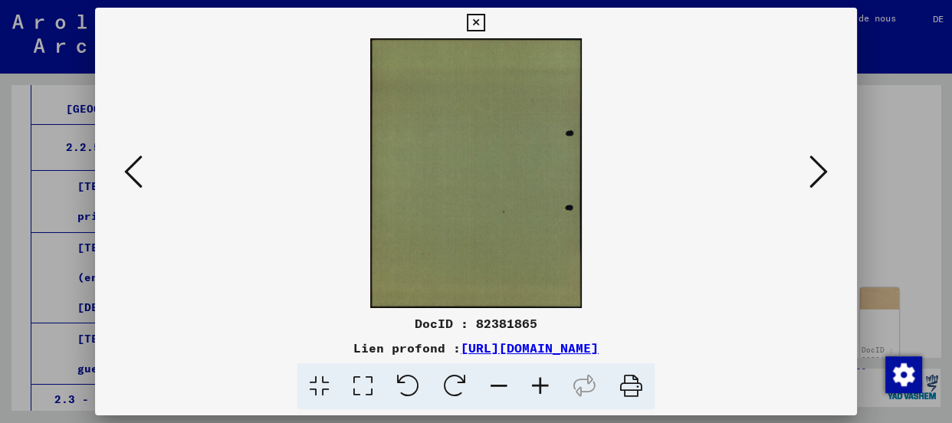
click at [819, 176] on icon at bounding box center [819, 171] width 18 height 37
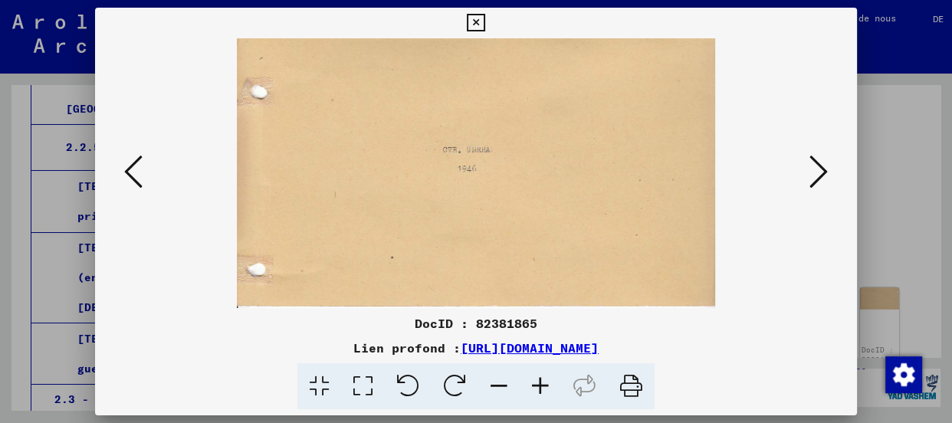
click at [819, 176] on icon at bounding box center [819, 171] width 18 height 37
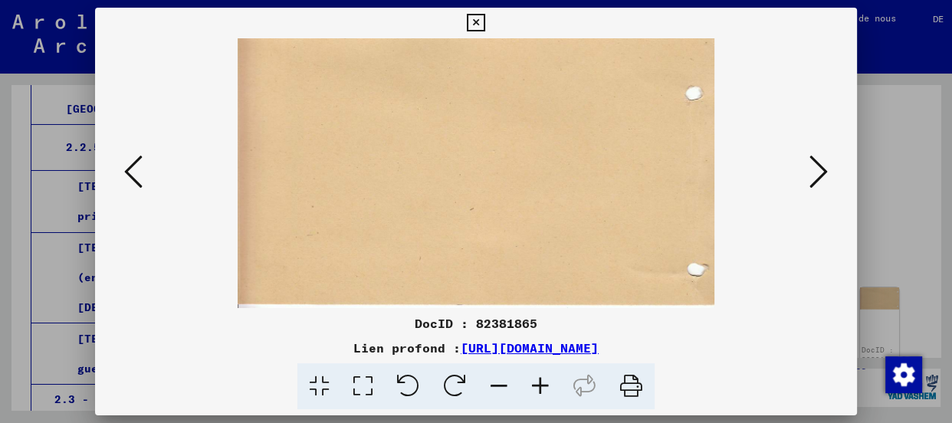
click at [819, 176] on icon at bounding box center [819, 171] width 18 height 37
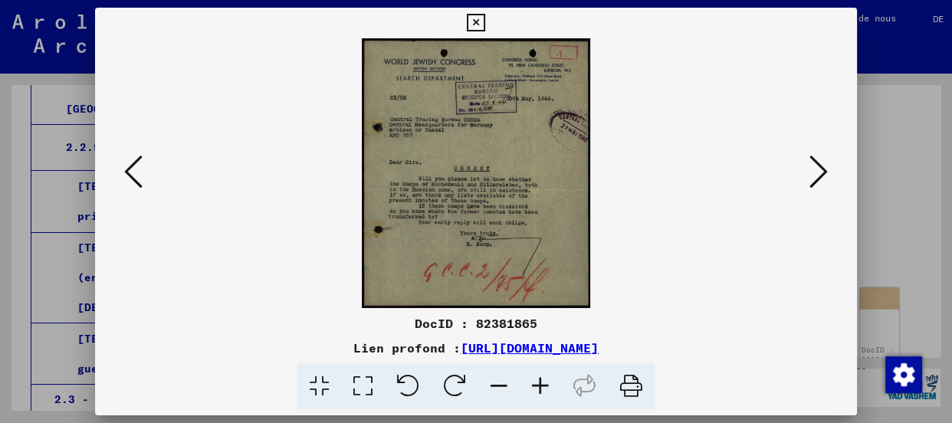
click at [823, 175] on icon at bounding box center [819, 171] width 18 height 37
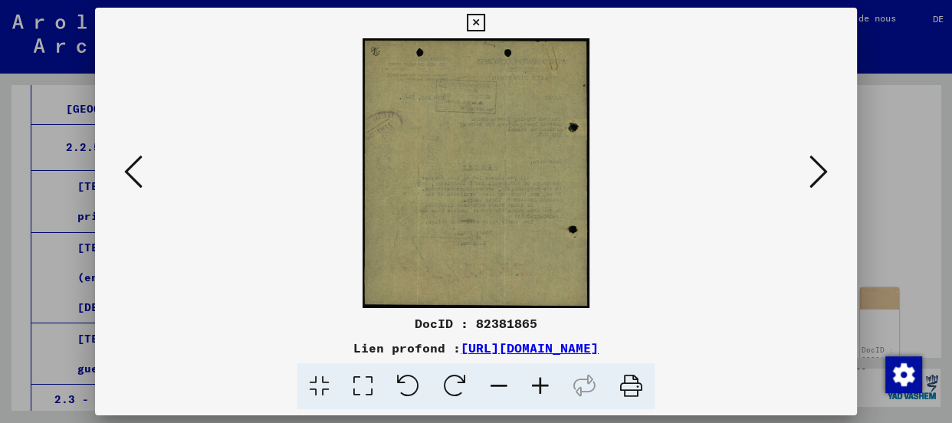
click at [821, 176] on icon at bounding box center [819, 171] width 18 height 37
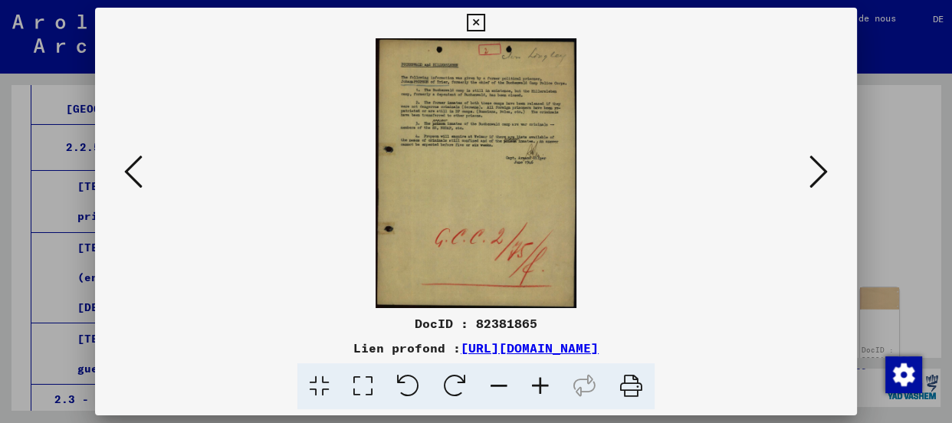
click at [820, 177] on icon at bounding box center [819, 171] width 18 height 37
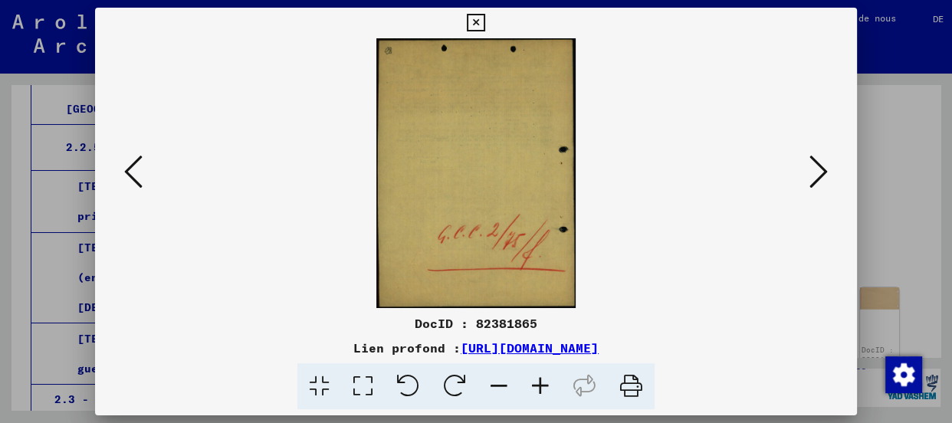
click at [820, 177] on icon at bounding box center [819, 171] width 18 height 37
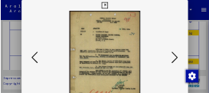
scroll to position [15473, 0]
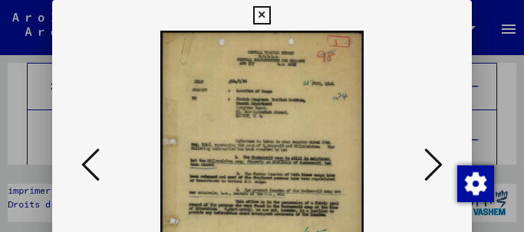
click at [430, 157] on icon at bounding box center [433, 164] width 18 height 37
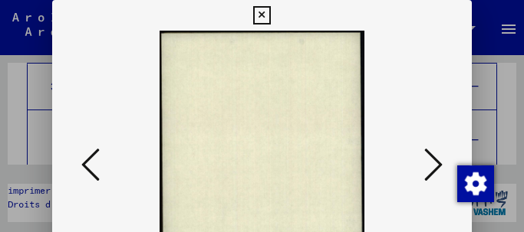
click at [430, 157] on icon at bounding box center [433, 164] width 18 height 37
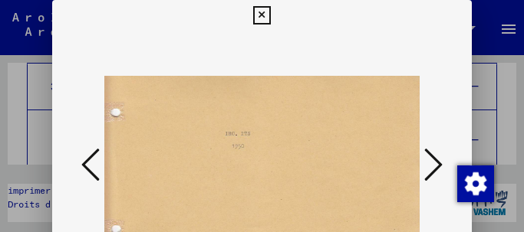
click at [430, 157] on icon at bounding box center [433, 164] width 18 height 37
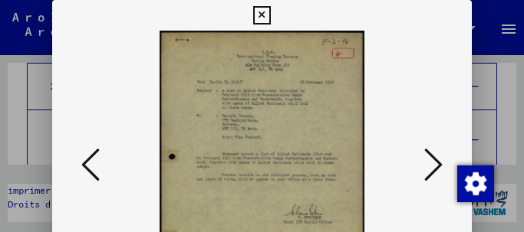
click at [430, 158] on icon at bounding box center [433, 164] width 18 height 37
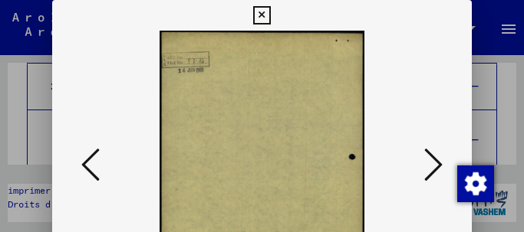
click at [430, 158] on icon at bounding box center [433, 164] width 18 height 37
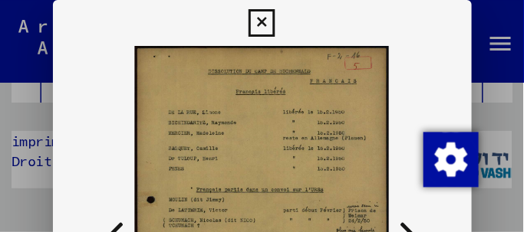
scroll to position [25, 0]
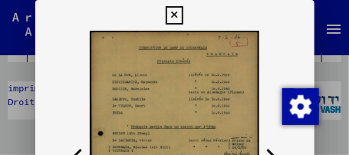
drag, startPoint x: 179, startPoint y: 124, endPoint x: 198, endPoint y: 74, distance: 53.8
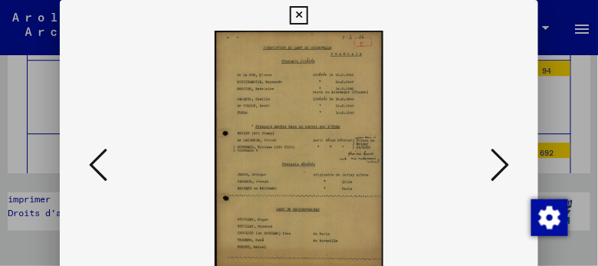
drag, startPoint x: 284, startPoint y: 214, endPoint x: 314, endPoint y: 159, distance: 62.5
click at [314, 159] on img at bounding box center [299, 166] width 374 height 270
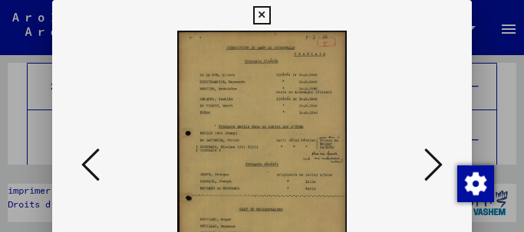
scroll to position [15473, 0]
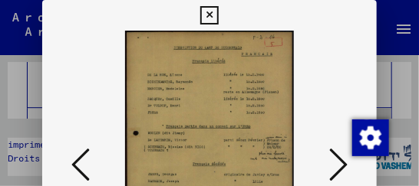
click at [341, 162] on icon at bounding box center [338, 164] width 18 height 37
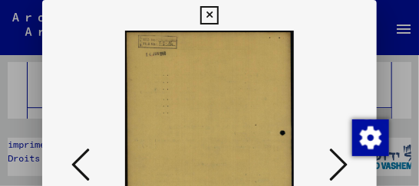
click at [341, 162] on icon at bounding box center [338, 164] width 18 height 37
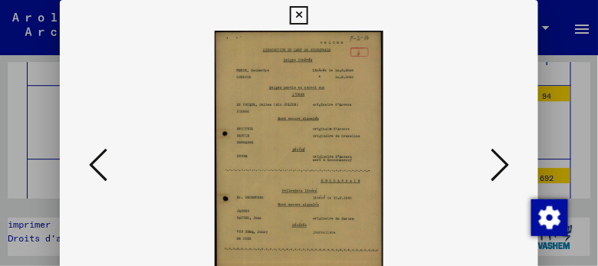
click at [501, 166] on icon at bounding box center [500, 164] width 18 height 37
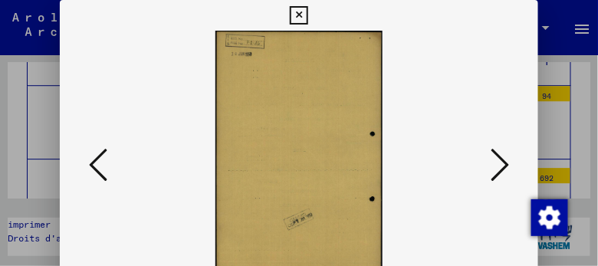
click at [501, 166] on icon at bounding box center [500, 164] width 18 height 37
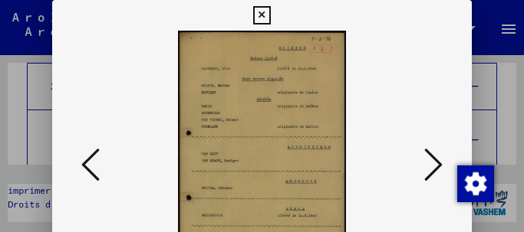
click at [440, 163] on icon at bounding box center [433, 164] width 18 height 37
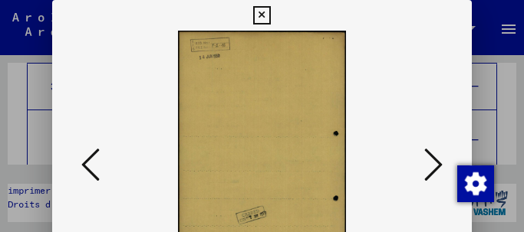
click at [440, 163] on icon at bounding box center [433, 164] width 18 height 37
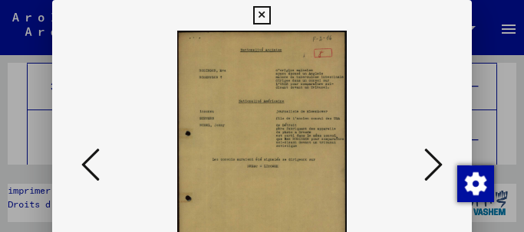
click at [442, 158] on icon at bounding box center [433, 164] width 18 height 37
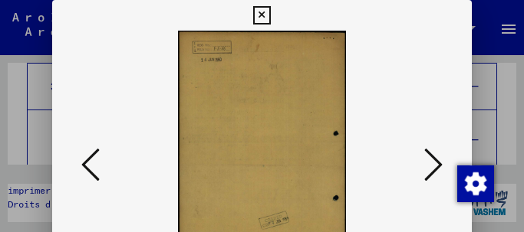
click at [442, 157] on icon at bounding box center [433, 164] width 18 height 37
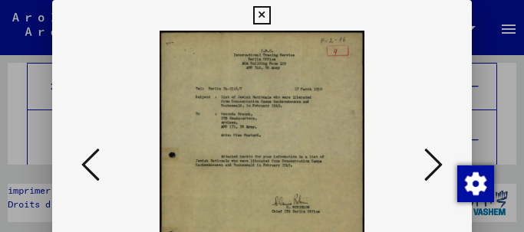
click at [442, 155] on button at bounding box center [433, 166] width 28 height 44
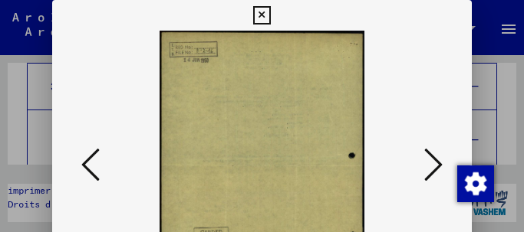
click at [442, 155] on button at bounding box center [433, 166] width 28 height 44
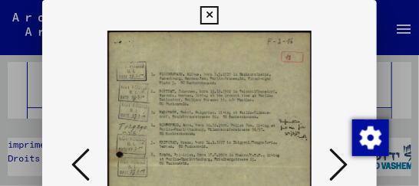
click at [337, 160] on icon at bounding box center [338, 164] width 18 height 37
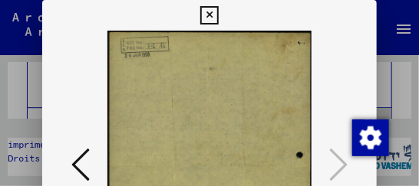
click at [212, 12] on icon at bounding box center [209, 15] width 18 height 18
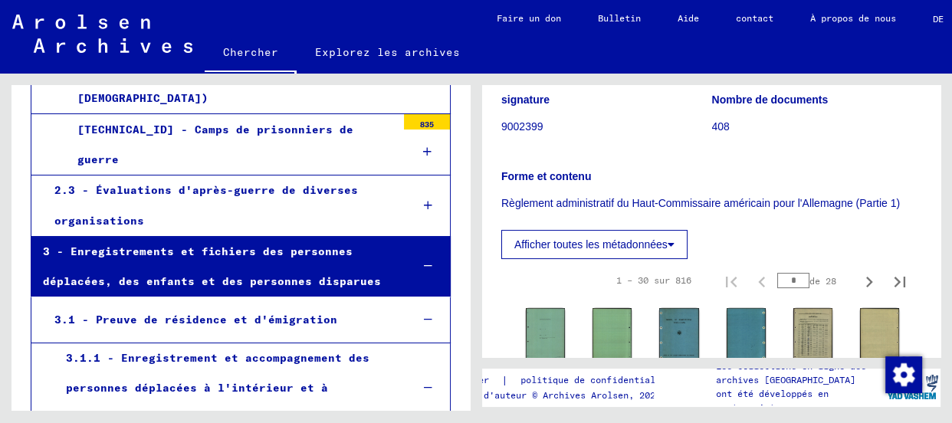
scroll to position [278, 0]
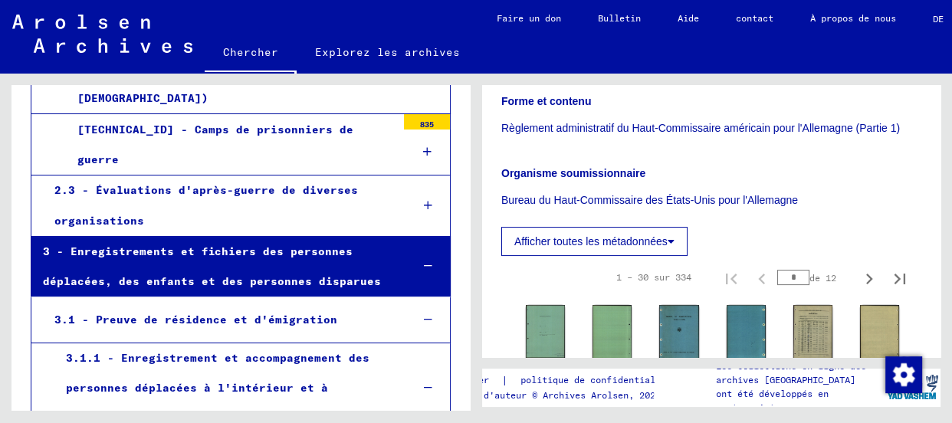
scroll to position [209, 0]
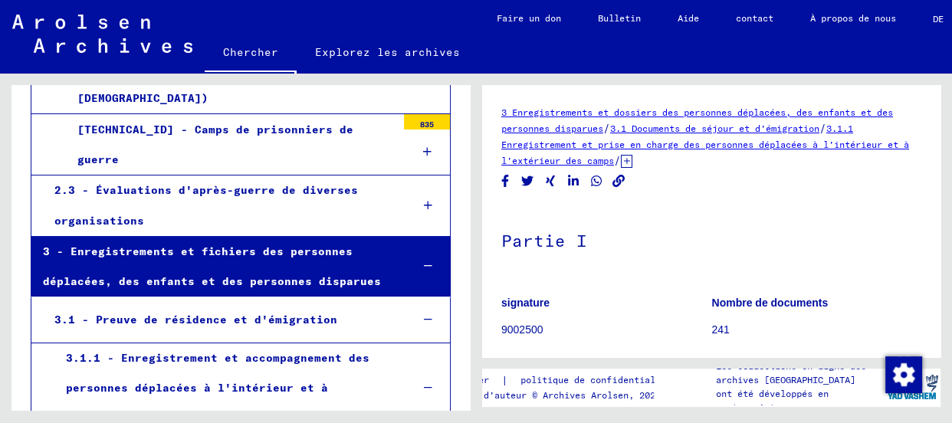
scroll to position [209, 0]
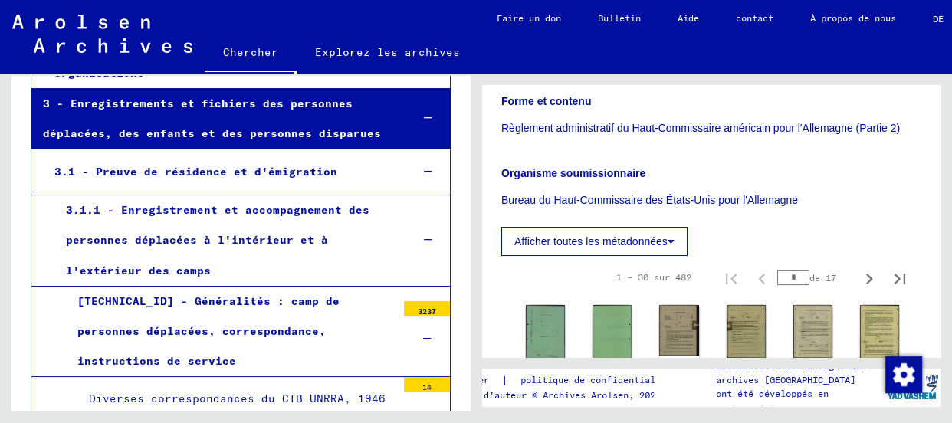
scroll to position [15822, 0]
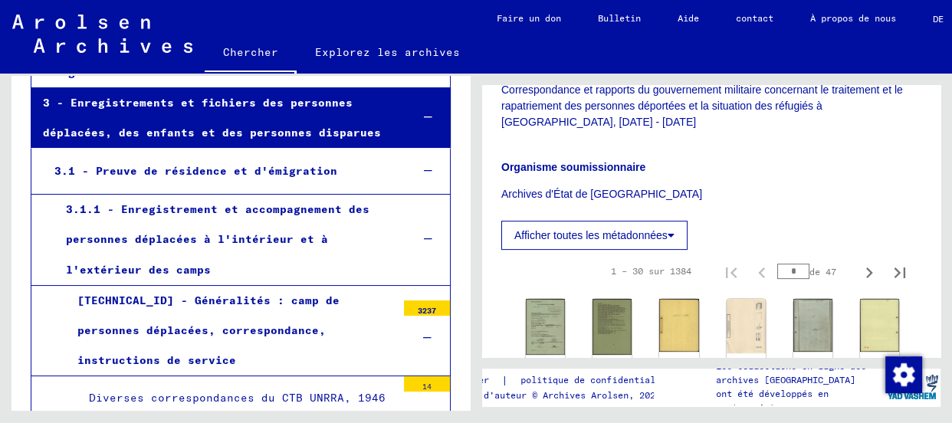
scroll to position [488, 0]
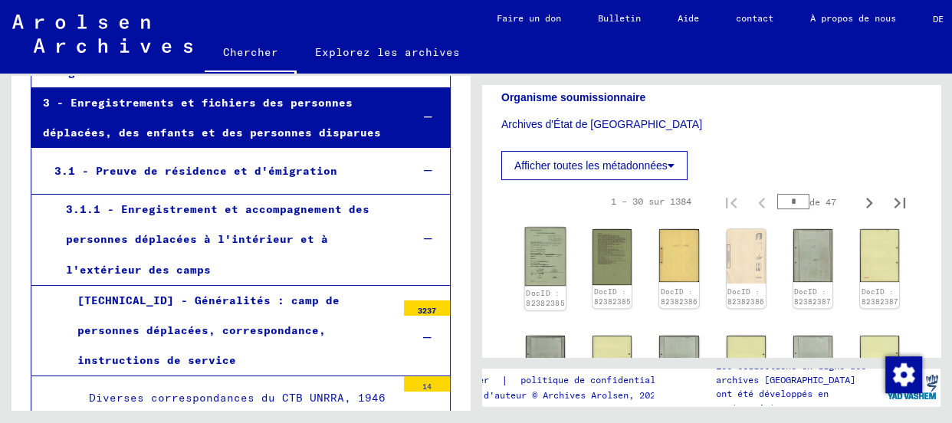
click at [551, 273] on img at bounding box center [545, 257] width 41 height 58
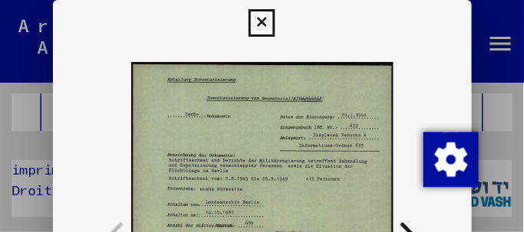
scroll to position [15822, 0]
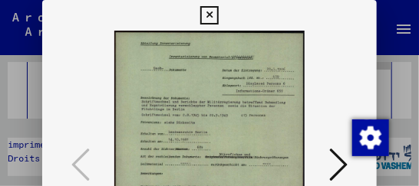
click at [340, 159] on icon at bounding box center [338, 164] width 18 height 37
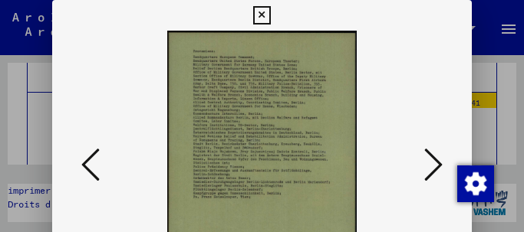
click at [434, 160] on icon at bounding box center [433, 164] width 18 height 37
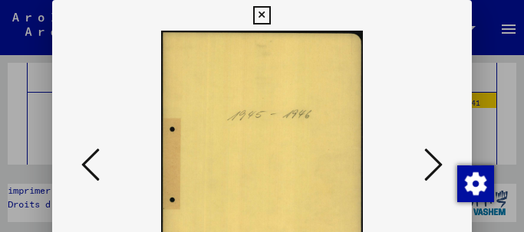
click at [436, 159] on icon at bounding box center [433, 164] width 18 height 37
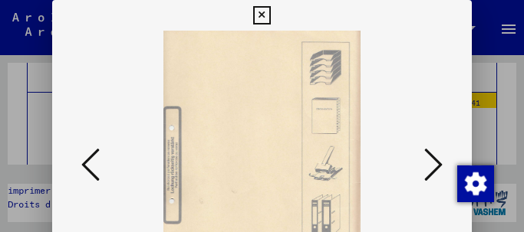
click at [436, 159] on icon at bounding box center [433, 164] width 18 height 37
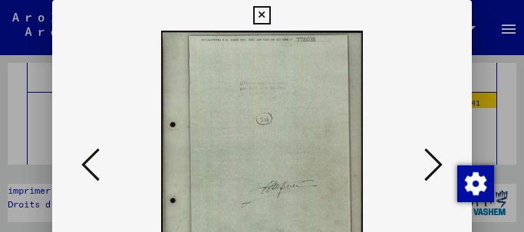
click at [436, 159] on icon at bounding box center [433, 164] width 18 height 37
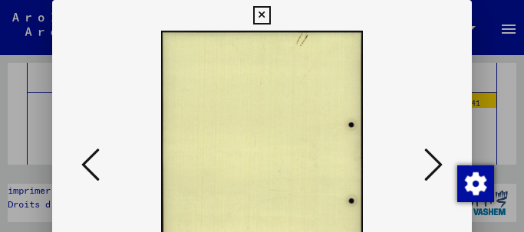
click at [436, 159] on icon at bounding box center [433, 164] width 18 height 37
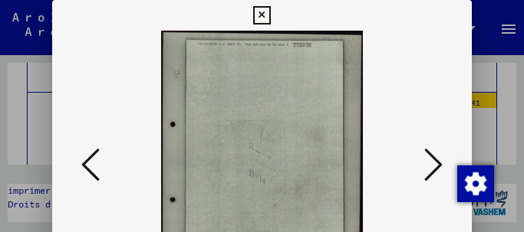
click at [436, 159] on icon at bounding box center [433, 164] width 18 height 37
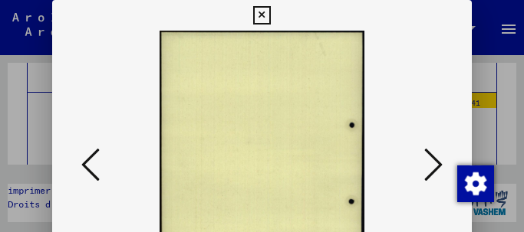
click at [436, 159] on icon at bounding box center [433, 164] width 18 height 37
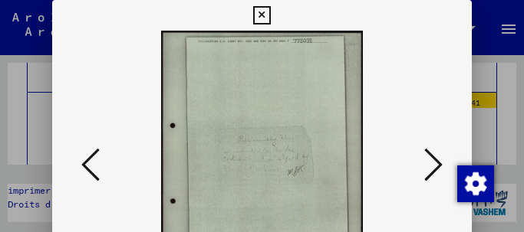
click at [436, 159] on icon at bounding box center [433, 164] width 18 height 37
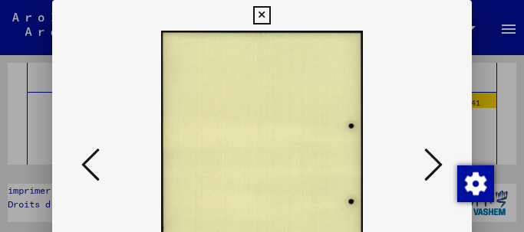
click at [436, 159] on icon at bounding box center [433, 164] width 18 height 37
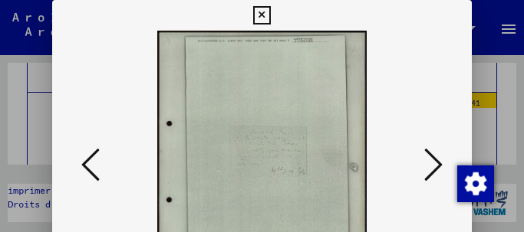
click at [436, 159] on icon at bounding box center [433, 164] width 18 height 37
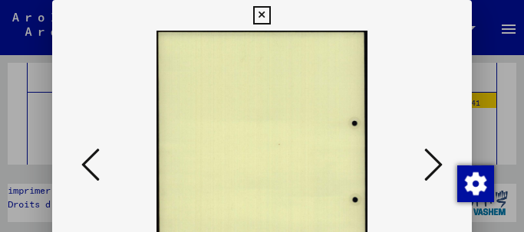
click at [436, 159] on icon at bounding box center [433, 164] width 18 height 37
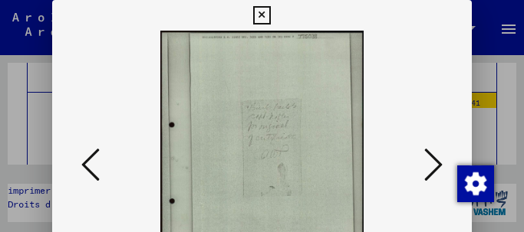
click at [436, 159] on icon at bounding box center [433, 164] width 18 height 37
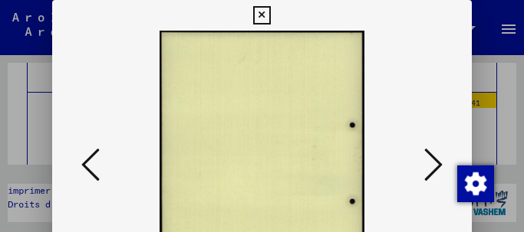
click at [436, 159] on icon at bounding box center [433, 164] width 18 height 37
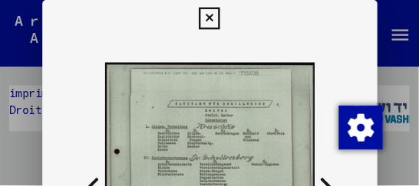
scroll to position [38, 0]
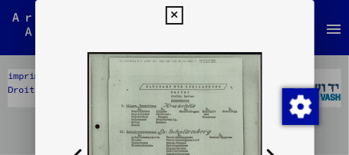
drag, startPoint x: 182, startPoint y: 80, endPoint x: 209, endPoint y: 48, distance: 41.9
drag, startPoint x: 289, startPoint y: 34, endPoint x: 271, endPoint y: 85, distance: 54.3
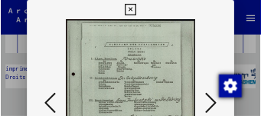
scroll to position [15822, 0]
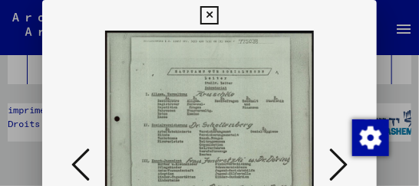
click at [339, 162] on icon at bounding box center [338, 164] width 18 height 37
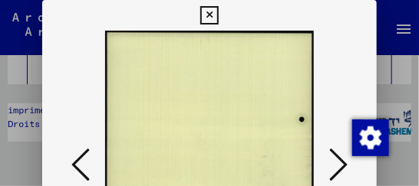
click at [339, 162] on icon at bounding box center [338, 164] width 18 height 37
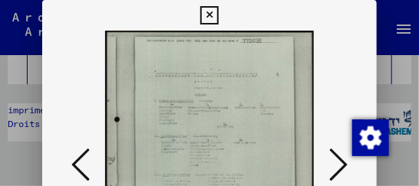
click at [339, 162] on icon at bounding box center [338, 164] width 18 height 37
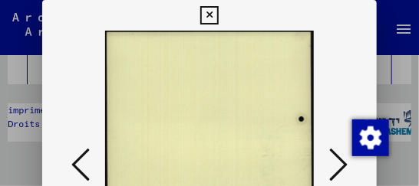
click at [339, 162] on icon at bounding box center [338, 164] width 18 height 37
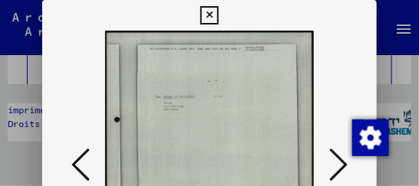
click at [339, 162] on icon at bounding box center [338, 164] width 18 height 37
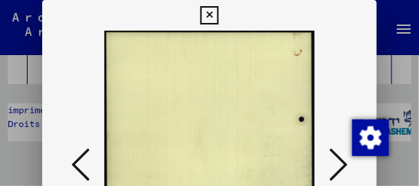
click at [339, 162] on icon at bounding box center [338, 164] width 18 height 37
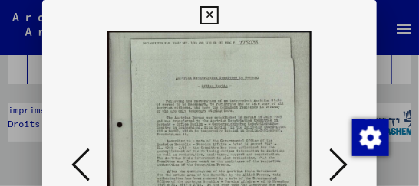
click at [339, 162] on icon at bounding box center [338, 164] width 18 height 37
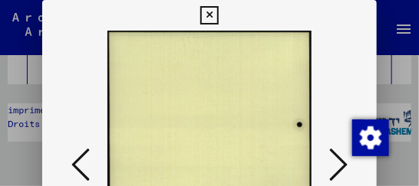
click at [339, 162] on icon at bounding box center [338, 164] width 18 height 37
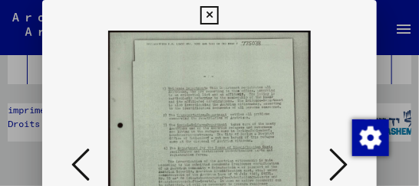
click at [339, 162] on icon at bounding box center [338, 164] width 18 height 37
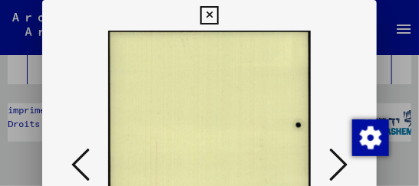
click at [339, 162] on icon at bounding box center [338, 164] width 18 height 37
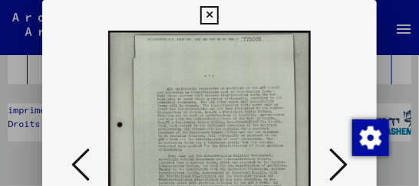
click at [339, 162] on icon at bounding box center [338, 164] width 18 height 37
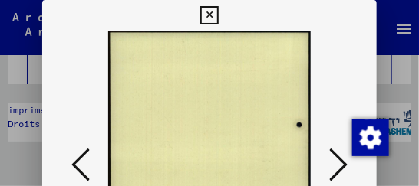
click at [339, 162] on icon at bounding box center [338, 164] width 18 height 37
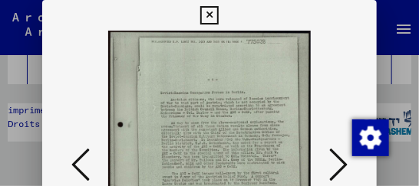
click at [339, 162] on icon at bounding box center [338, 164] width 18 height 37
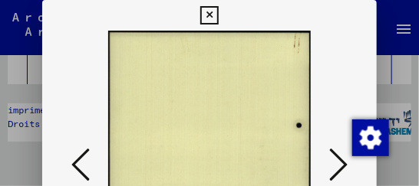
click at [339, 161] on icon at bounding box center [338, 164] width 18 height 37
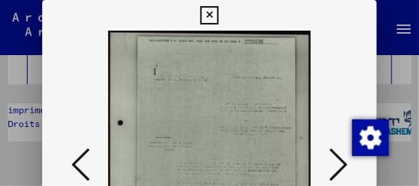
click at [339, 161] on icon at bounding box center [338, 164] width 18 height 37
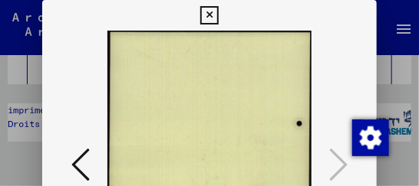
click at [213, 14] on icon at bounding box center [209, 15] width 18 height 18
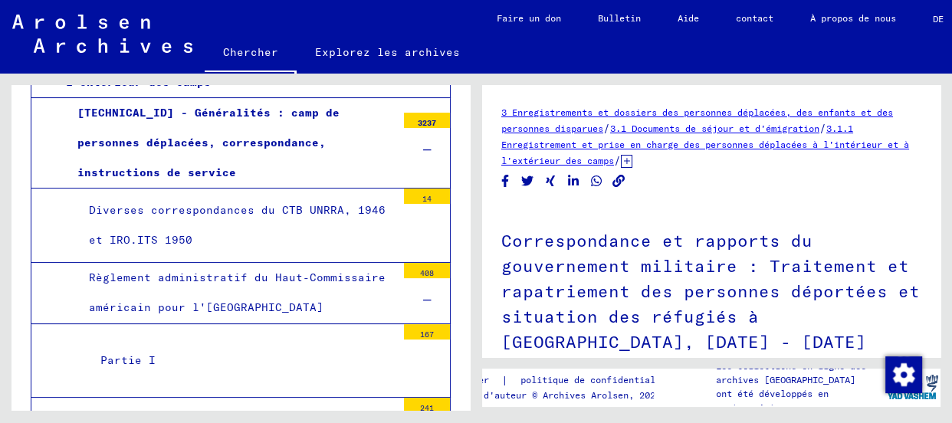
scroll to position [16032, 0]
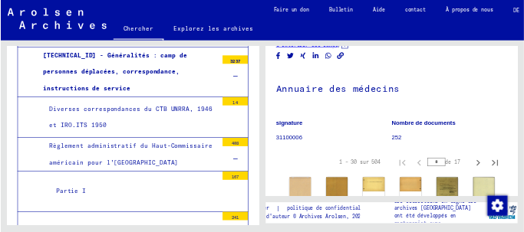
scroll to position [209, 0]
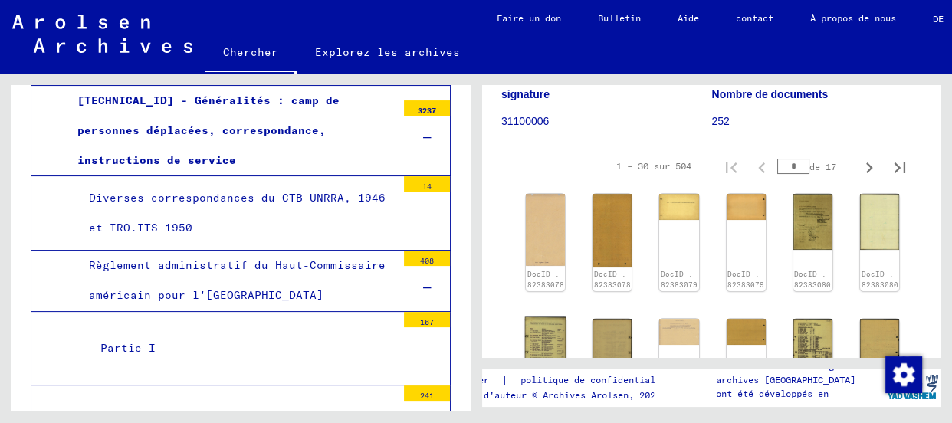
click at [544, 331] on img at bounding box center [545, 344] width 41 height 54
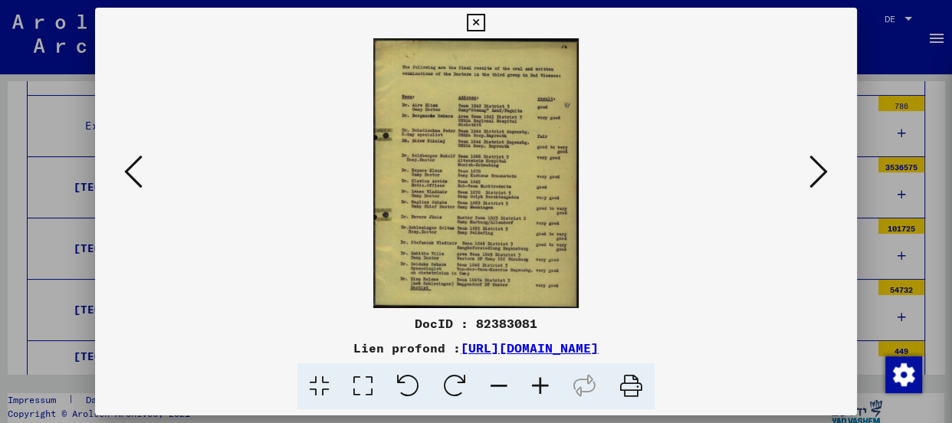
scroll to position [16032, 0]
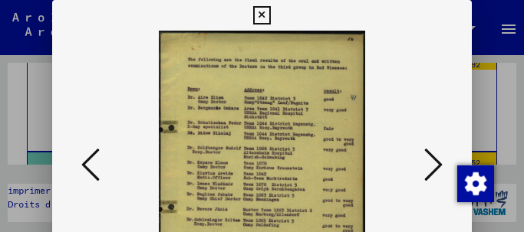
click at [432, 161] on icon at bounding box center [433, 164] width 18 height 37
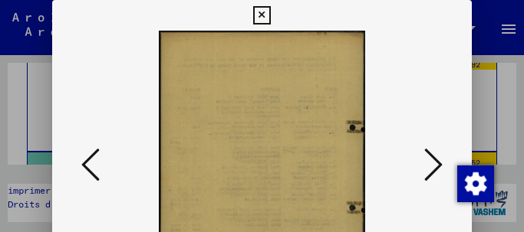
click at [432, 161] on icon at bounding box center [433, 164] width 18 height 37
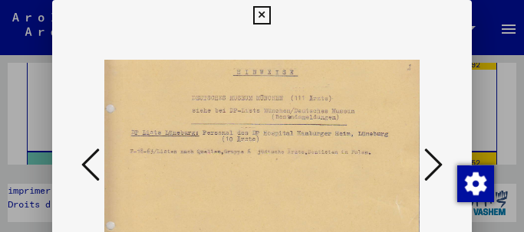
click at [432, 161] on icon at bounding box center [433, 164] width 18 height 37
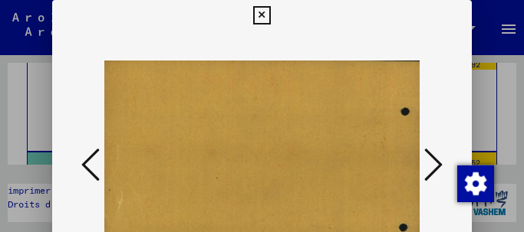
click at [432, 161] on icon at bounding box center [433, 164] width 18 height 37
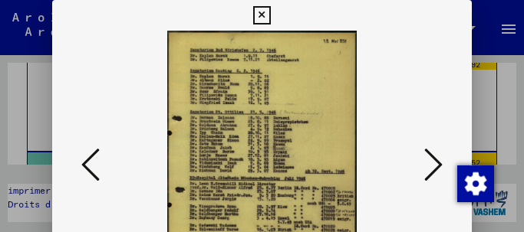
click at [432, 161] on icon at bounding box center [433, 164] width 18 height 37
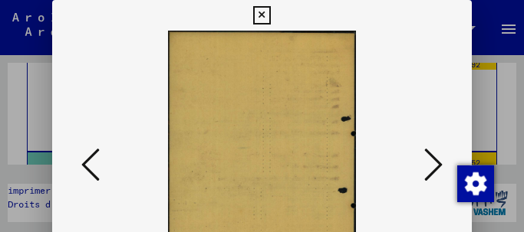
click at [432, 161] on icon at bounding box center [433, 164] width 18 height 37
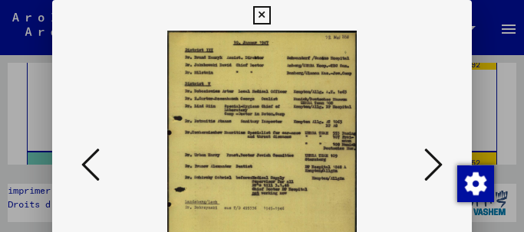
click at [432, 161] on icon at bounding box center [433, 164] width 18 height 37
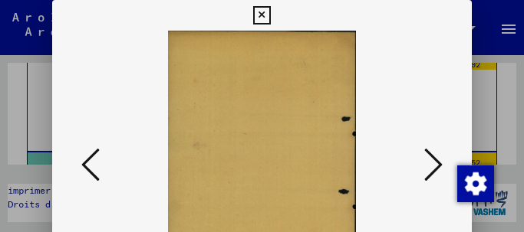
click at [432, 161] on icon at bounding box center [433, 164] width 18 height 37
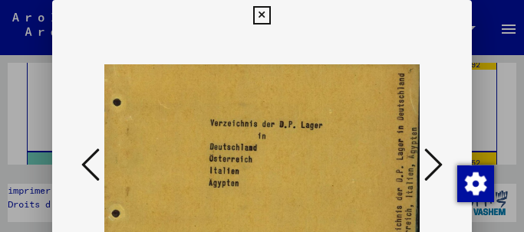
click at [432, 161] on icon at bounding box center [433, 164] width 18 height 37
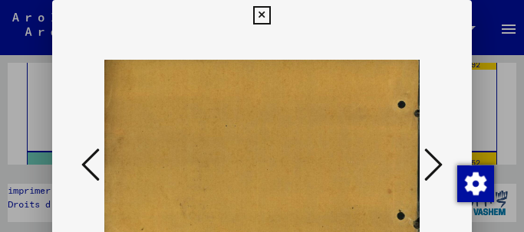
click at [432, 161] on icon at bounding box center [433, 164] width 18 height 37
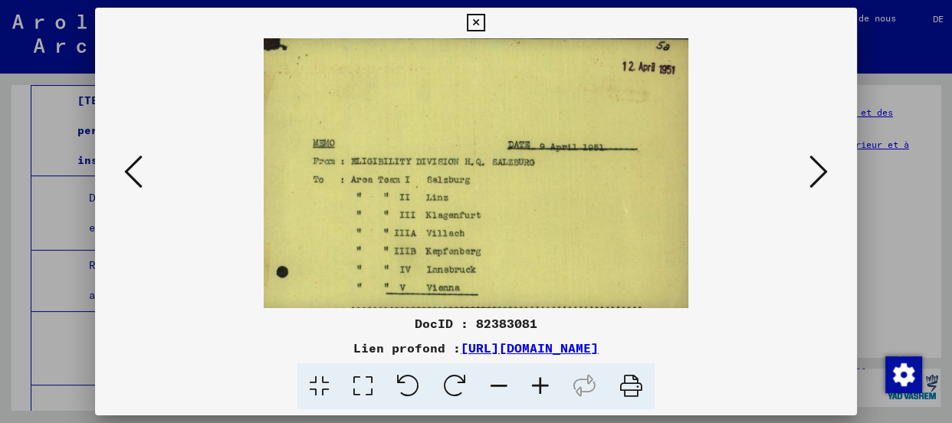
click at [808, 169] on button at bounding box center [819, 173] width 28 height 44
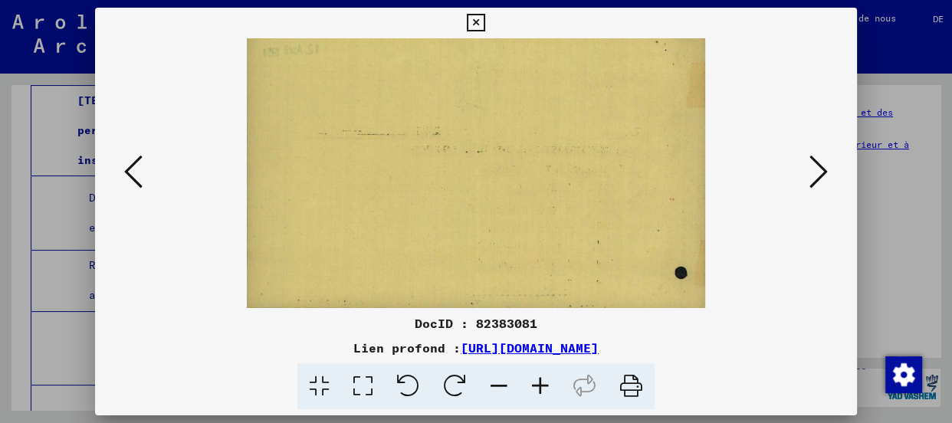
click at [808, 169] on button at bounding box center [819, 173] width 28 height 44
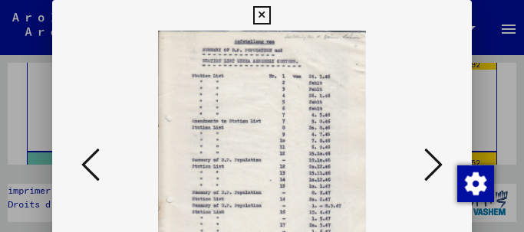
click at [427, 162] on icon at bounding box center [433, 164] width 18 height 37
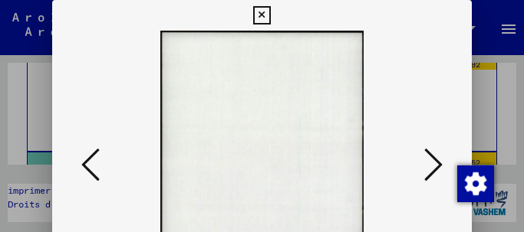
click at [427, 162] on icon at bounding box center [433, 164] width 18 height 37
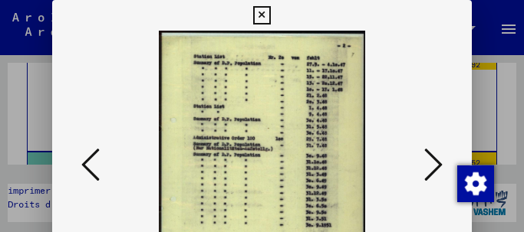
click at [427, 162] on icon at bounding box center [433, 164] width 18 height 37
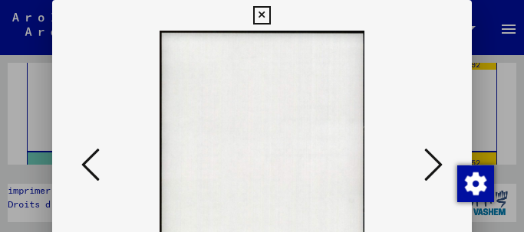
click at [427, 162] on icon at bounding box center [433, 164] width 18 height 37
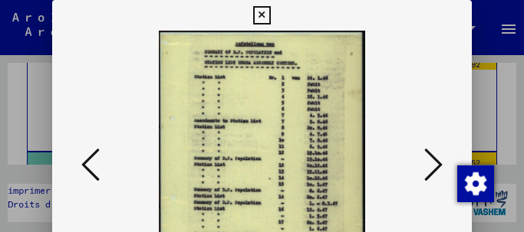
click at [428, 162] on icon at bounding box center [433, 164] width 18 height 37
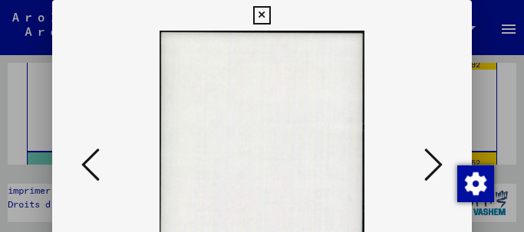
click at [428, 162] on icon at bounding box center [433, 164] width 18 height 37
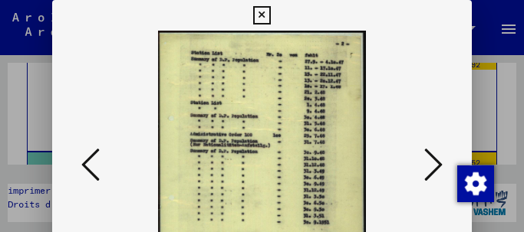
click at [428, 162] on icon at bounding box center [433, 164] width 18 height 37
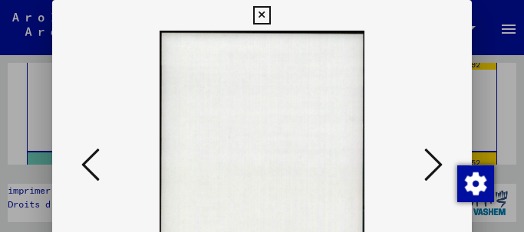
click at [428, 162] on icon at bounding box center [433, 164] width 18 height 37
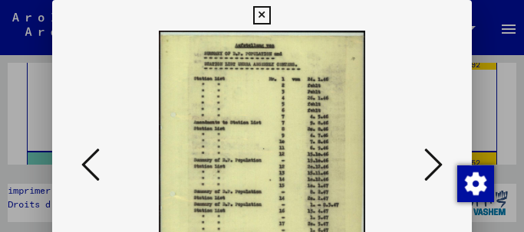
click at [428, 162] on icon at bounding box center [433, 164] width 18 height 37
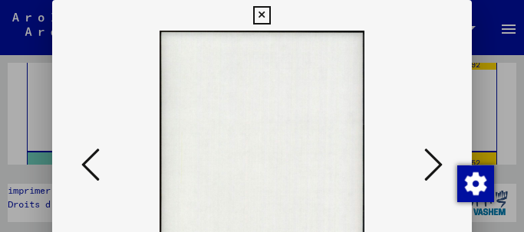
click at [428, 162] on icon at bounding box center [433, 164] width 18 height 37
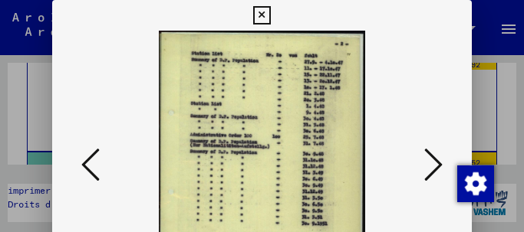
click at [428, 162] on icon at bounding box center [433, 164] width 18 height 37
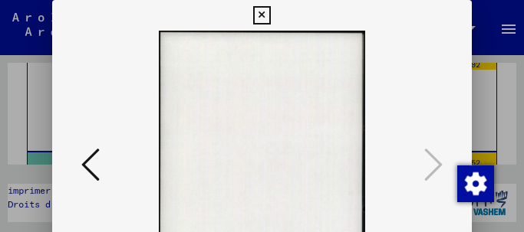
click at [258, 13] on icon at bounding box center [262, 15] width 18 height 18
